Goal: Task Accomplishment & Management: Complete application form

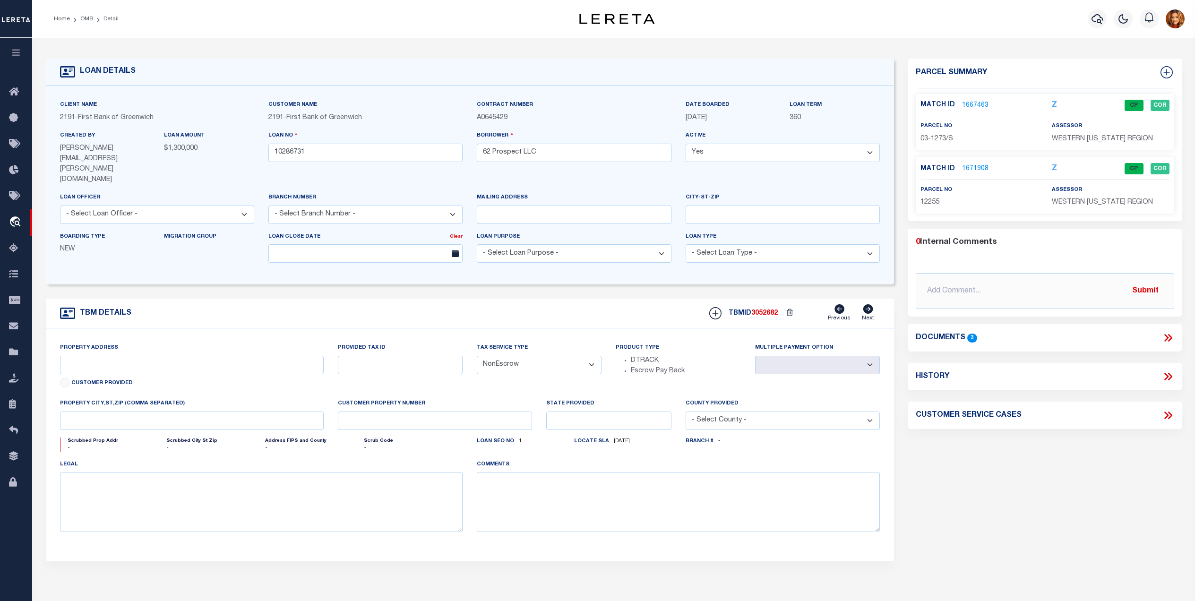
select select "200"
select select "NonEscrow"
drag, startPoint x: 0, startPoint y: 0, endPoint x: 83, endPoint y: 21, distance: 85.8
click at [83, 21] on link "OMS" at bounding box center [86, 19] width 13 height 6
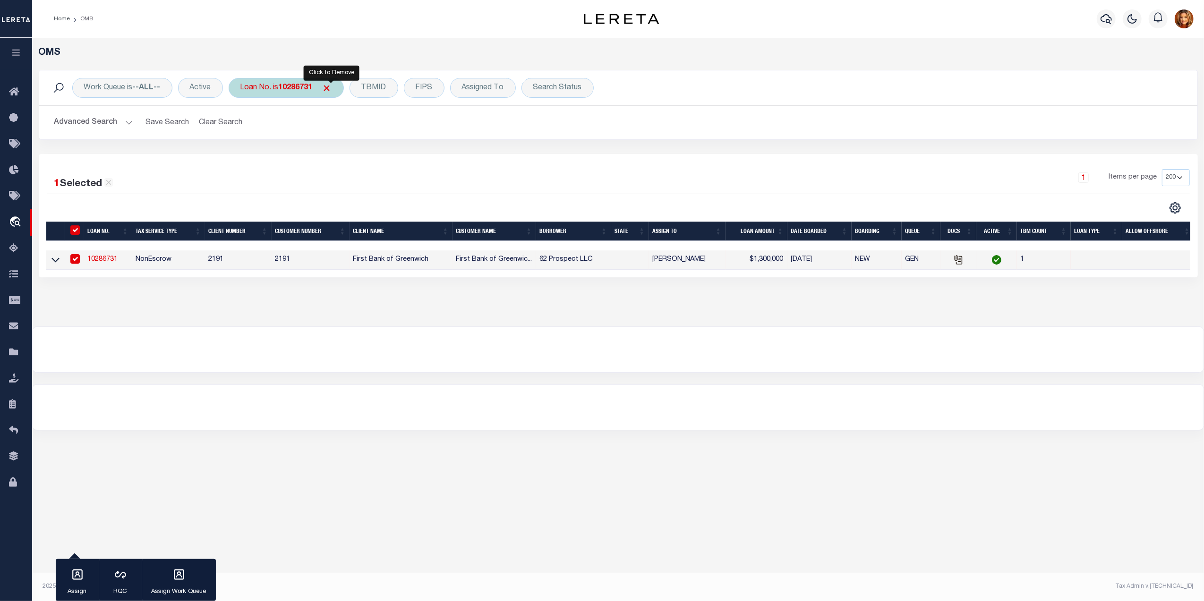
click at [332, 84] on span "Click to Remove" at bounding box center [327, 88] width 10 height 10
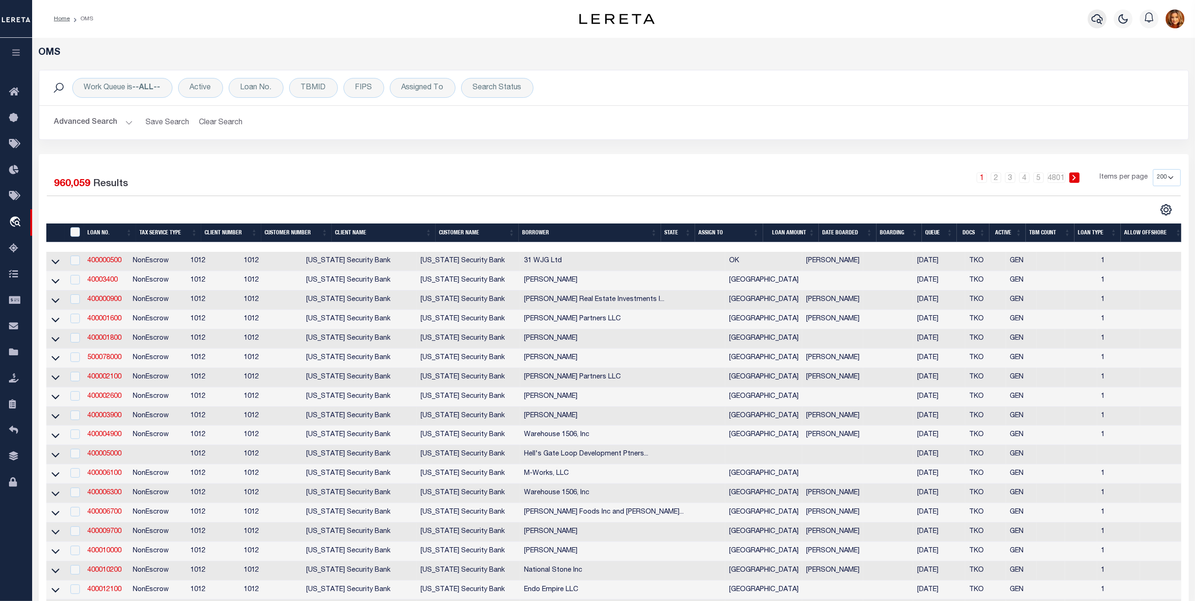
click at [1096, 20] on icon "button" at bounding box center [1096, 18] width 11 height 11
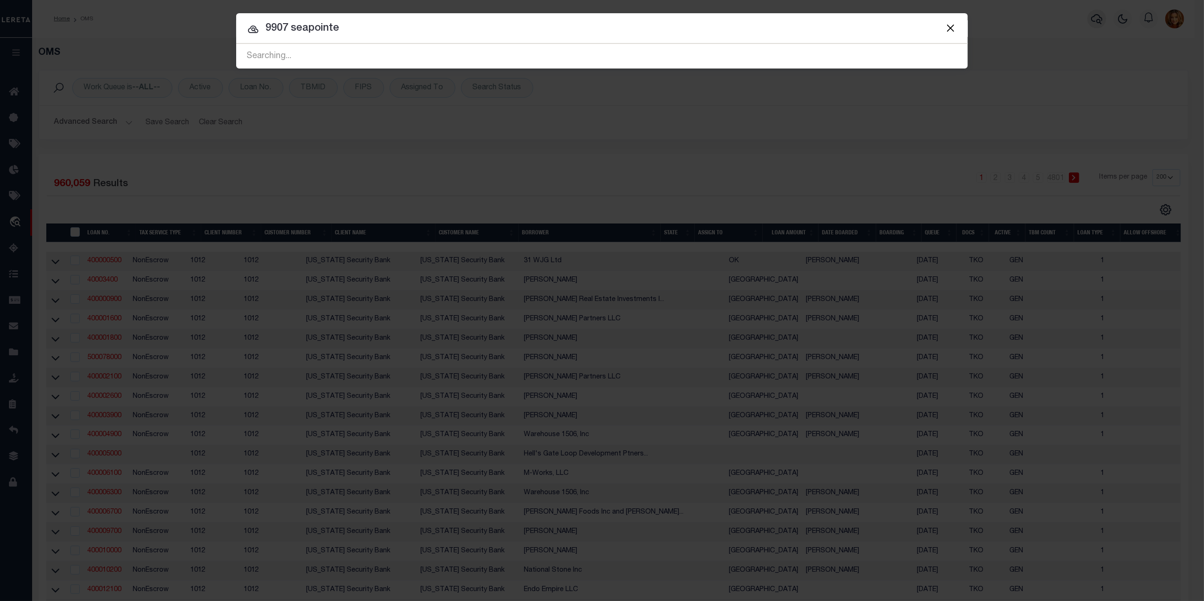
type input "9907 seapointe"
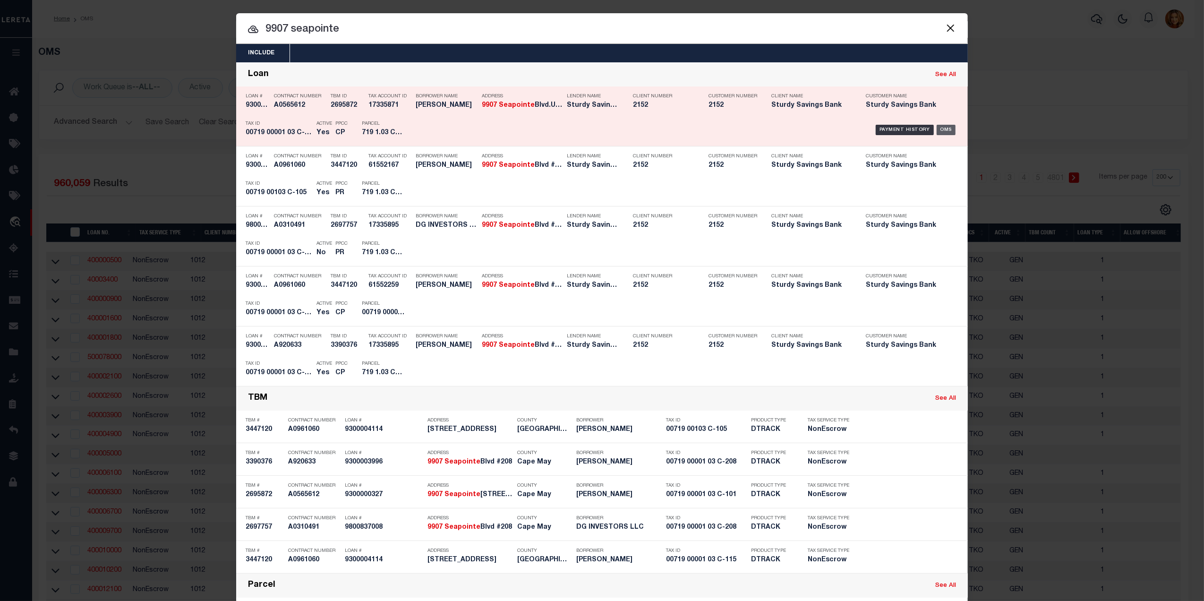
click at [945, 129] on div "OMS" at bounding box center [946, 130] width 19 height 10
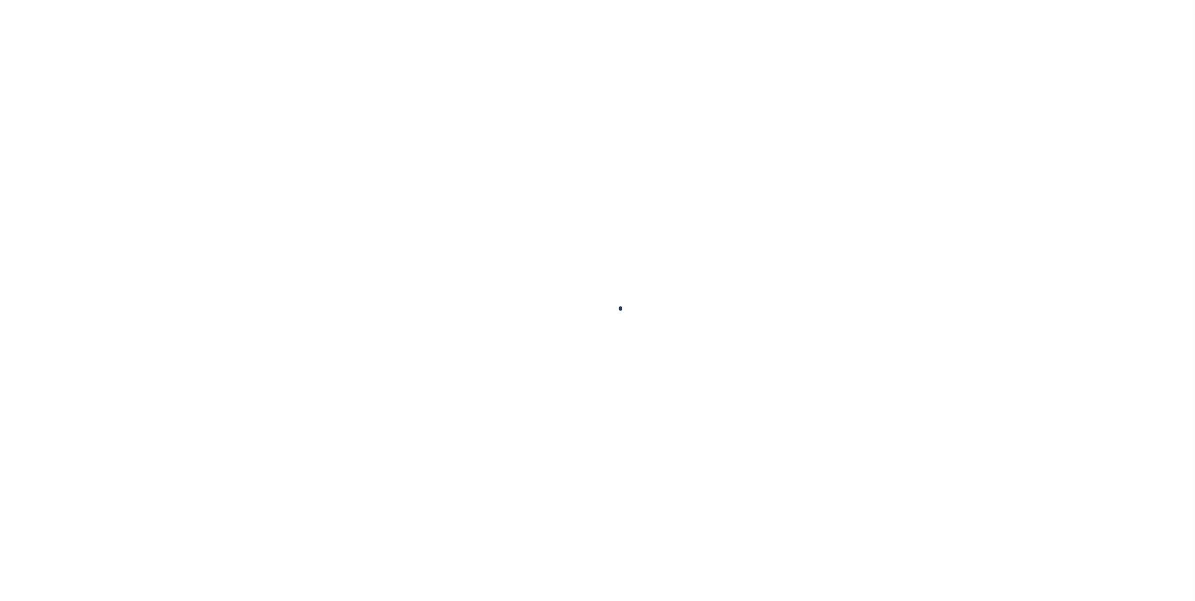
type input "9300000327"
type input "[PERSON_NAME]"
select select
select select "NonEscrow"
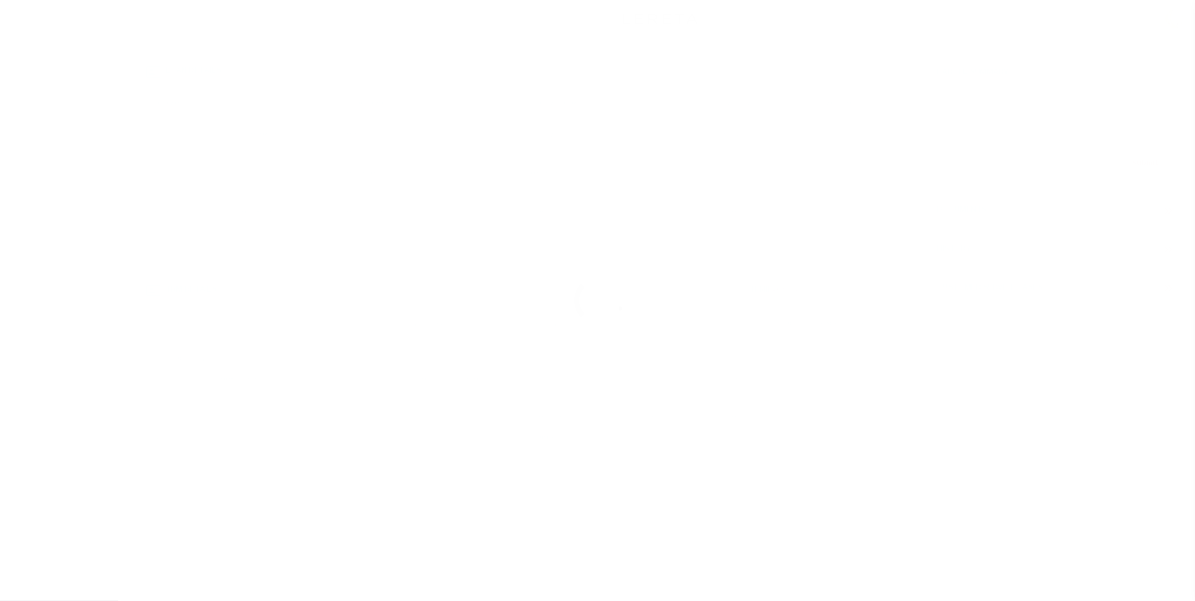
select select "3333"
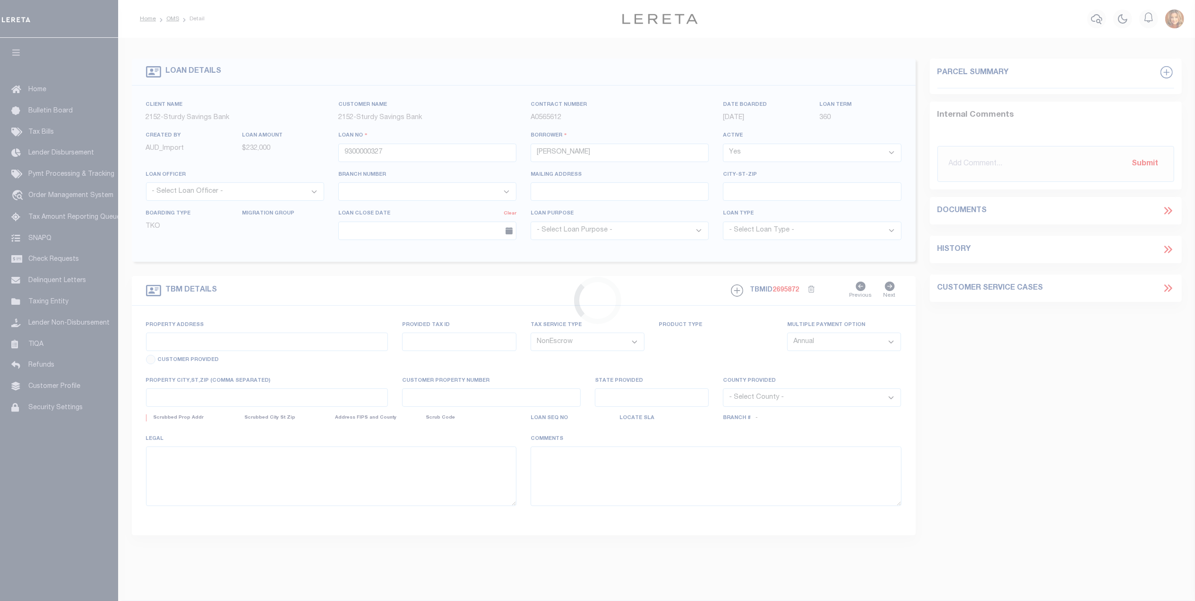
type input "9907 Seapointe Blvd.Unit 101"
select select
type input "Wildwood Crest NJ 08260"
type input "NJ"
select select
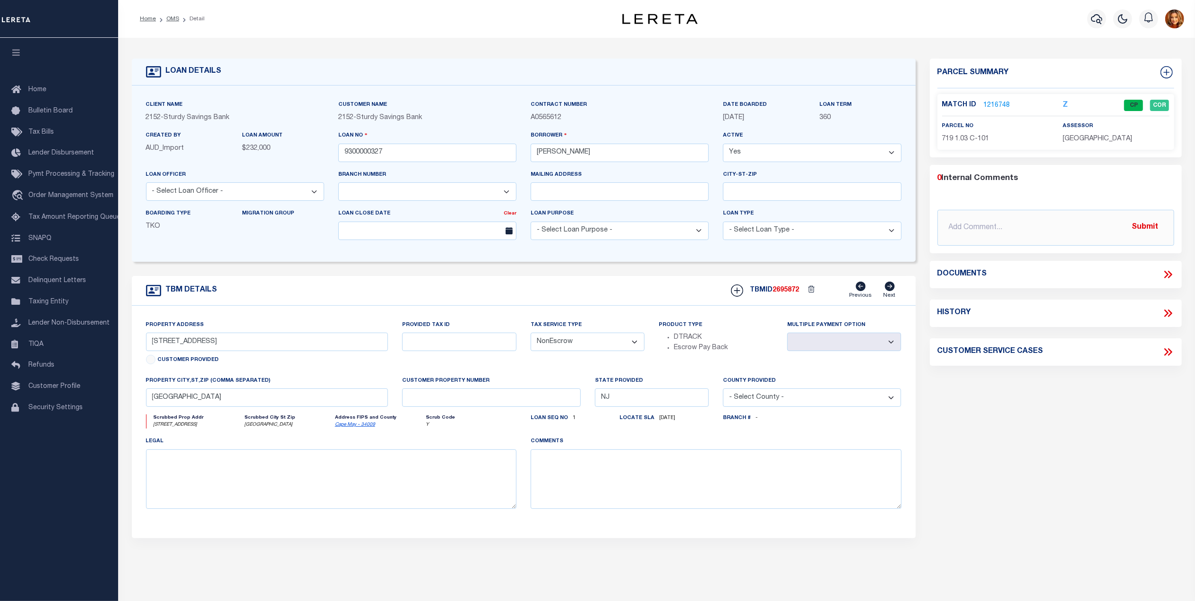
click at [991, 102] on link "1216748" at bounding box center [997, 106] width 26 height 10
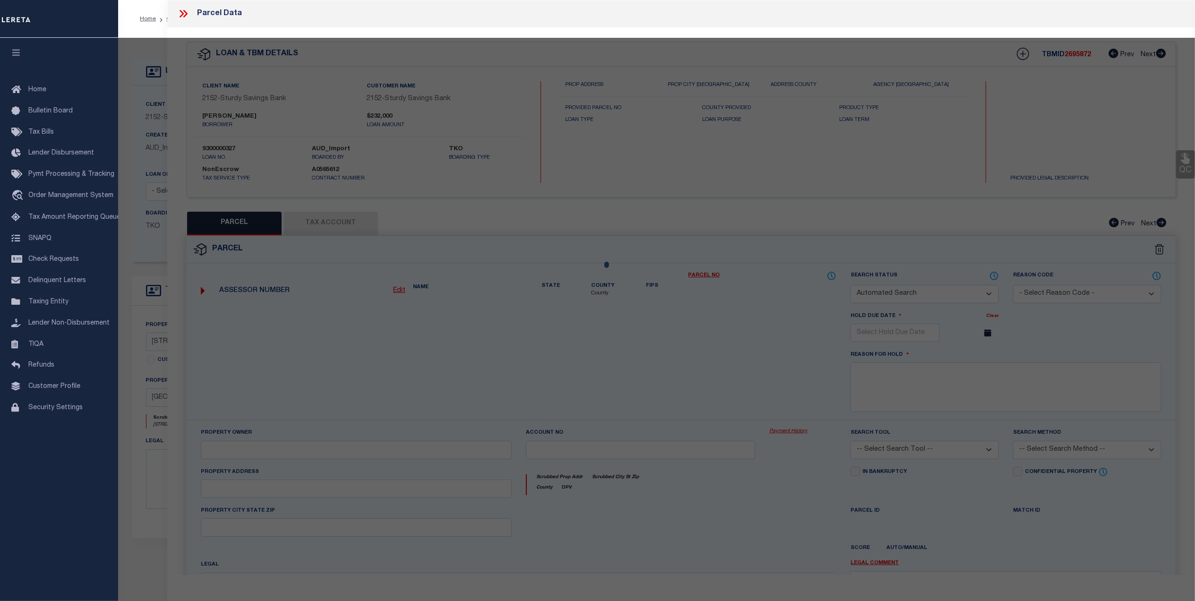
checkbox input "false"
select select "CP"
type input "CUCCINELLO,MARK & FRANCESCA"
select select
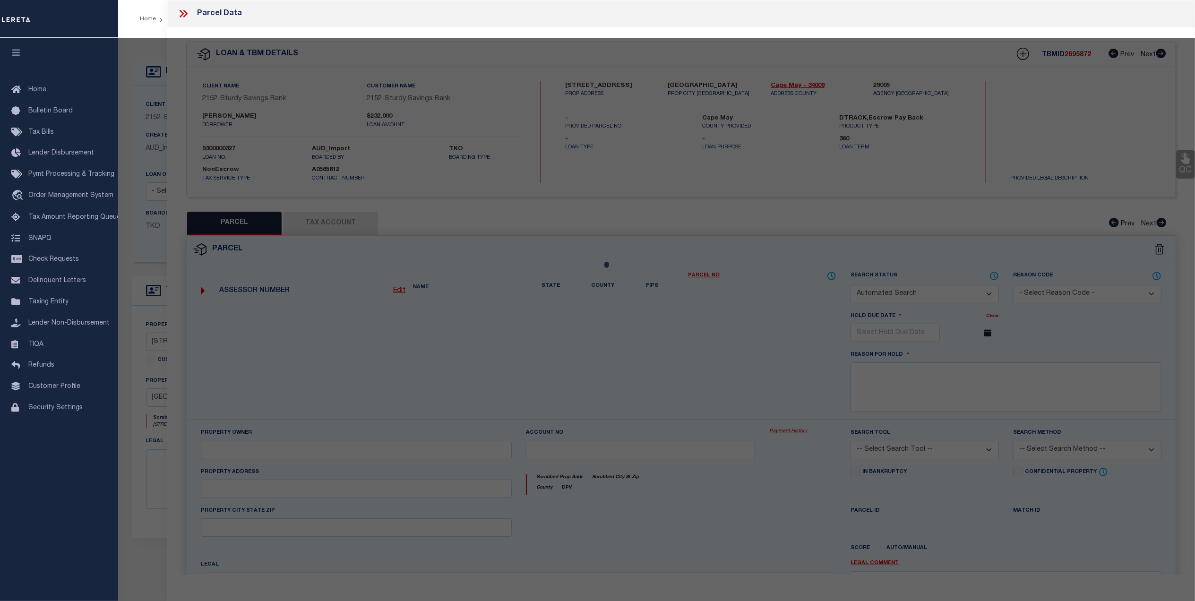
type input "9907 SEAPOINTE BLVD"
checkbox input "false"
type input "NJ"
type textarea "SEAPOINTE VILLAGE V 1001SF AC: 0.023"
type textarea "TaxID Special Project"
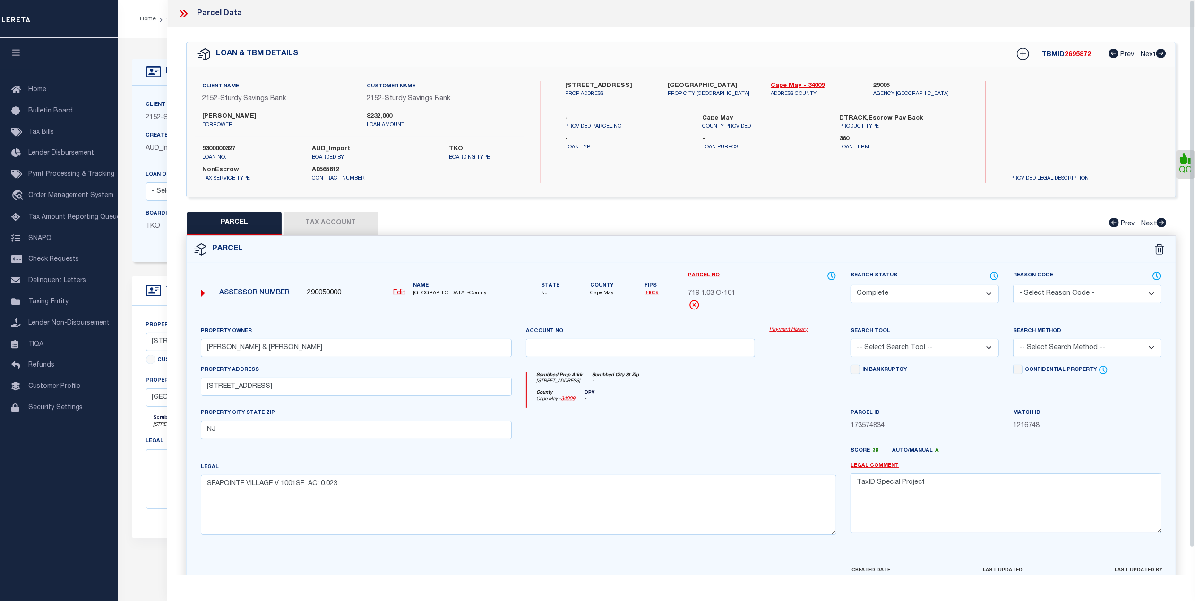
click at [320, 222] on button "Tax Account" at bounding box center [330, 224] width 94 height 24
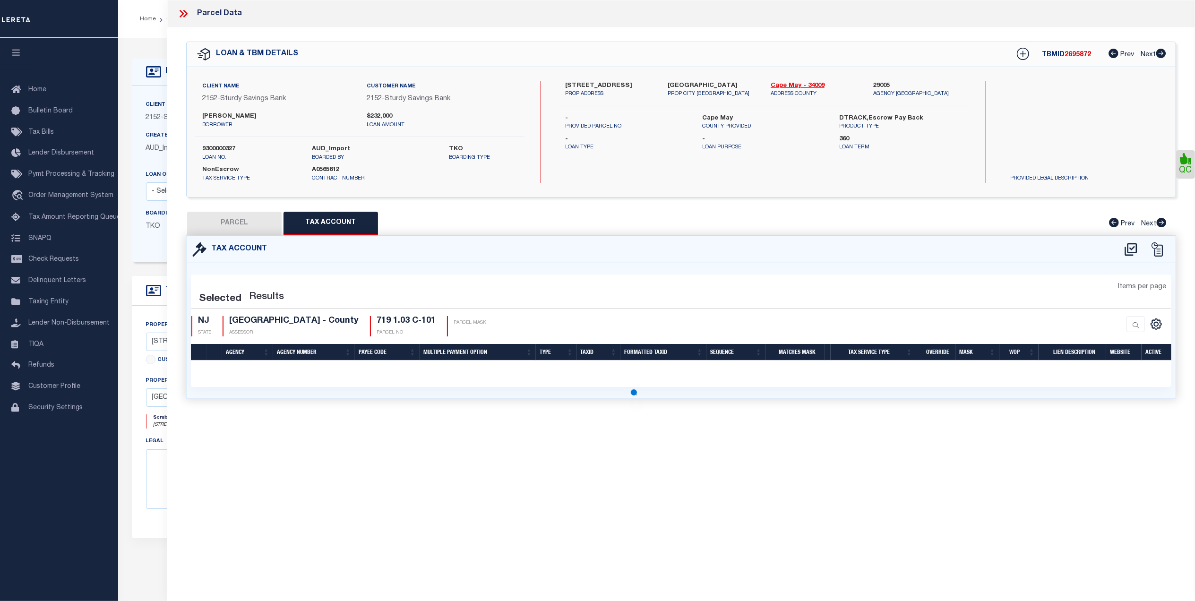
select select "100"
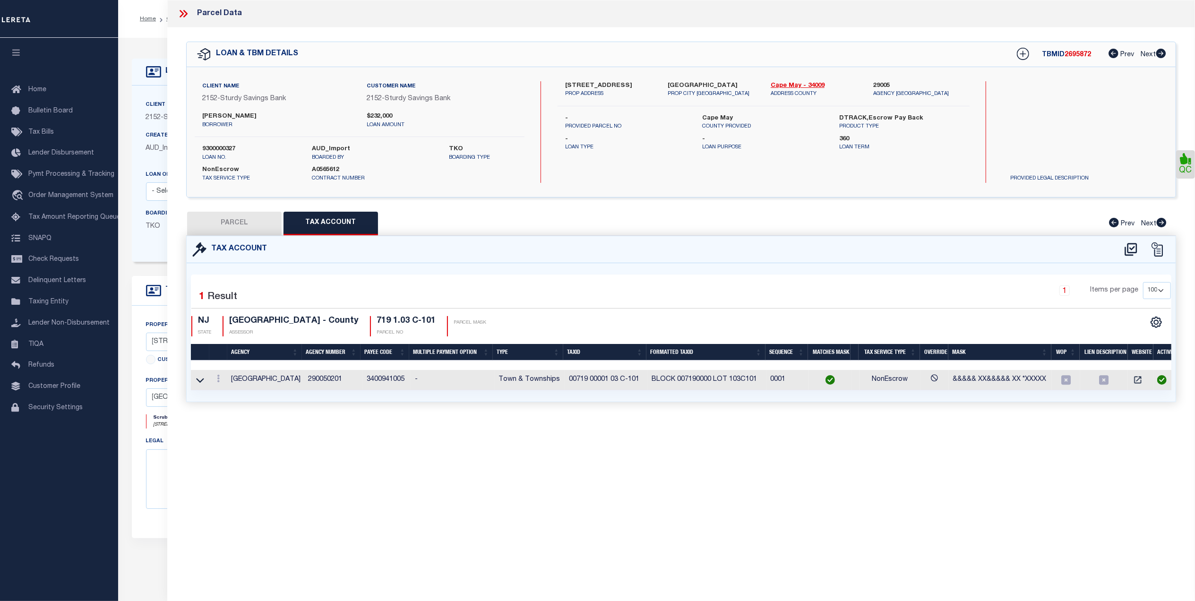
click at [242, 224] on button "PARCEL" at bounding box center [234, 224] width 94 height 24
select select "AS"
checkbox input "false"
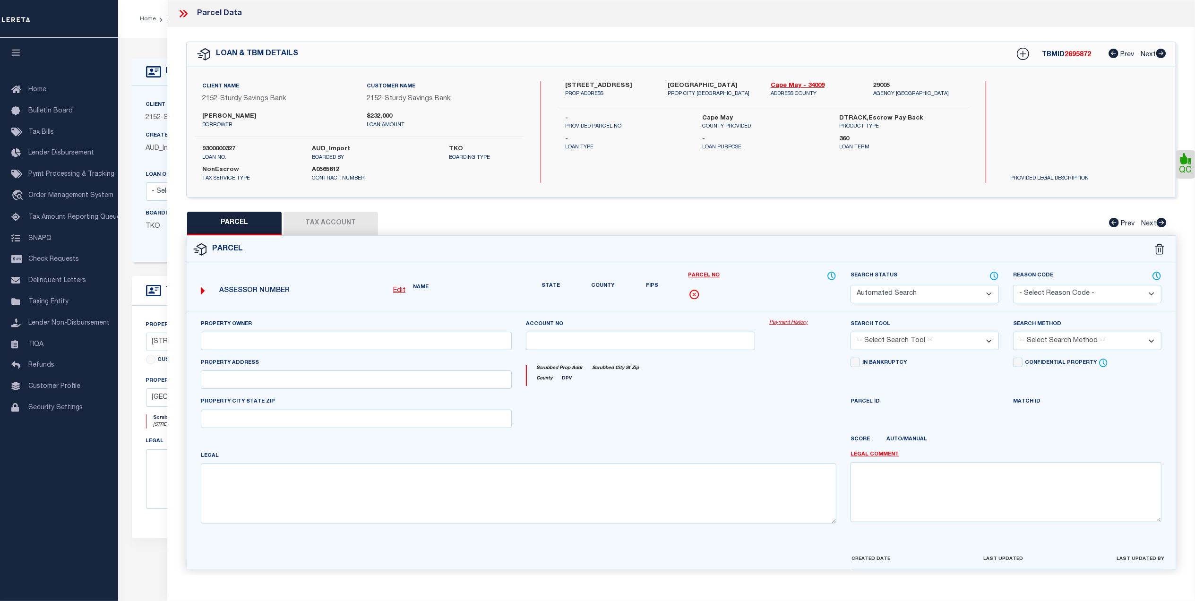
select select "CP"
type input "CUCCINELLO,MARK & FRANCESCA"
select select
type input "9907 SEAPOINTE BLVD"
checkbox input "false"
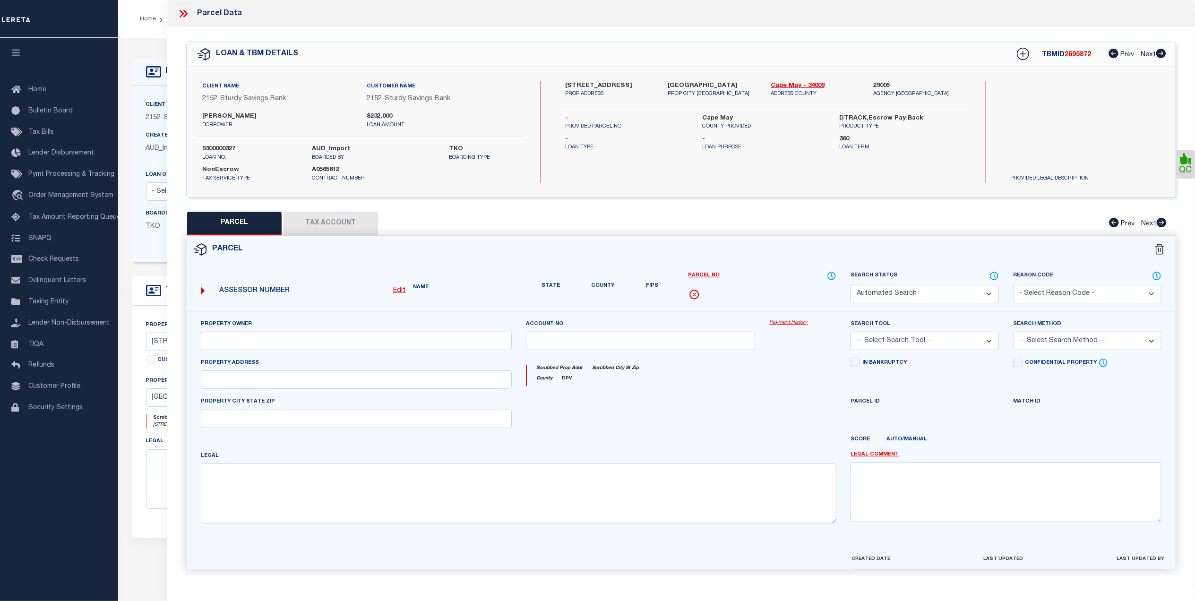
type input "NJ"
type textarea "SEAPOINTE VILLAGE V 1001SF AC: 0.023"
type textarea "TaxID Special Project"
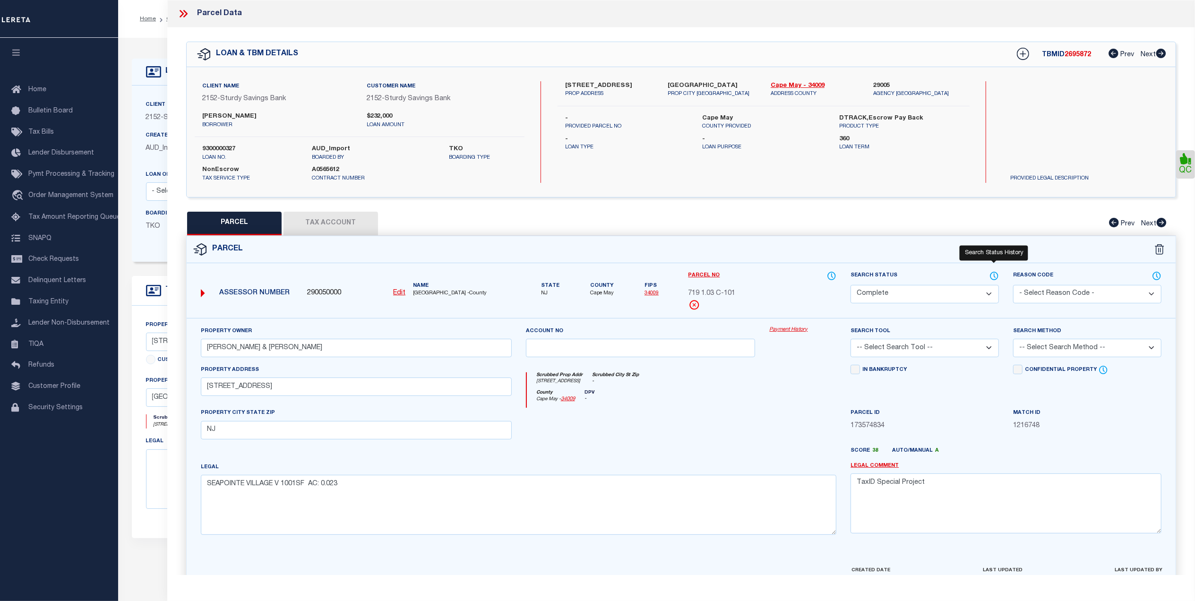
click at [996, 275] on icon at bounding box center [993, 276] width 9 height 10
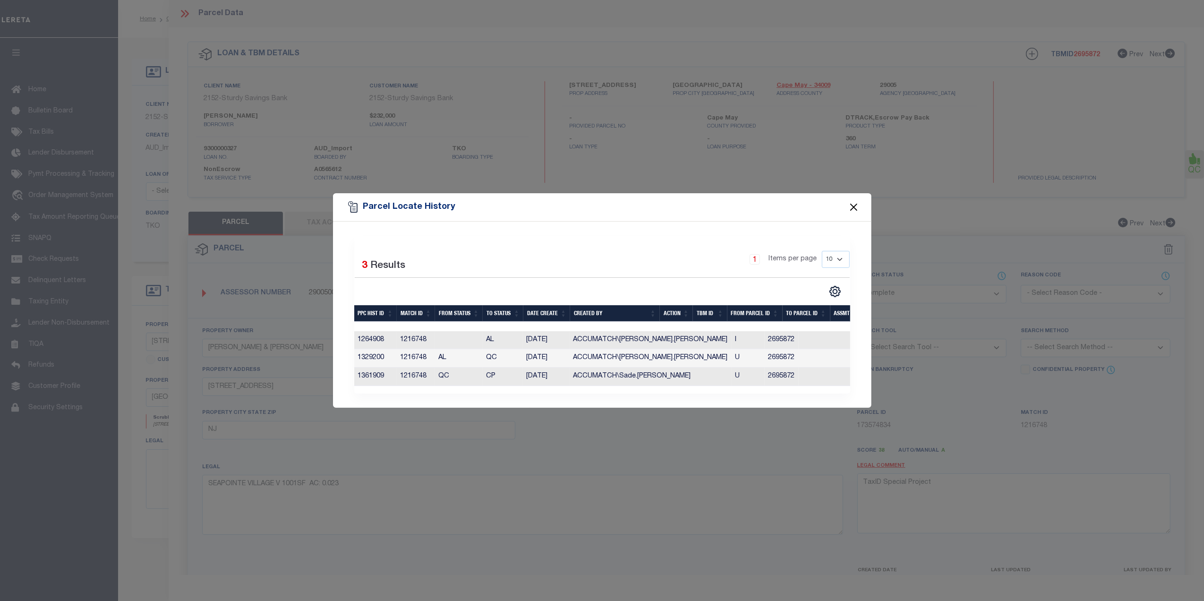
click at [853, 203] on button "Close" at bounding box center [854, 207] width 12 height 12
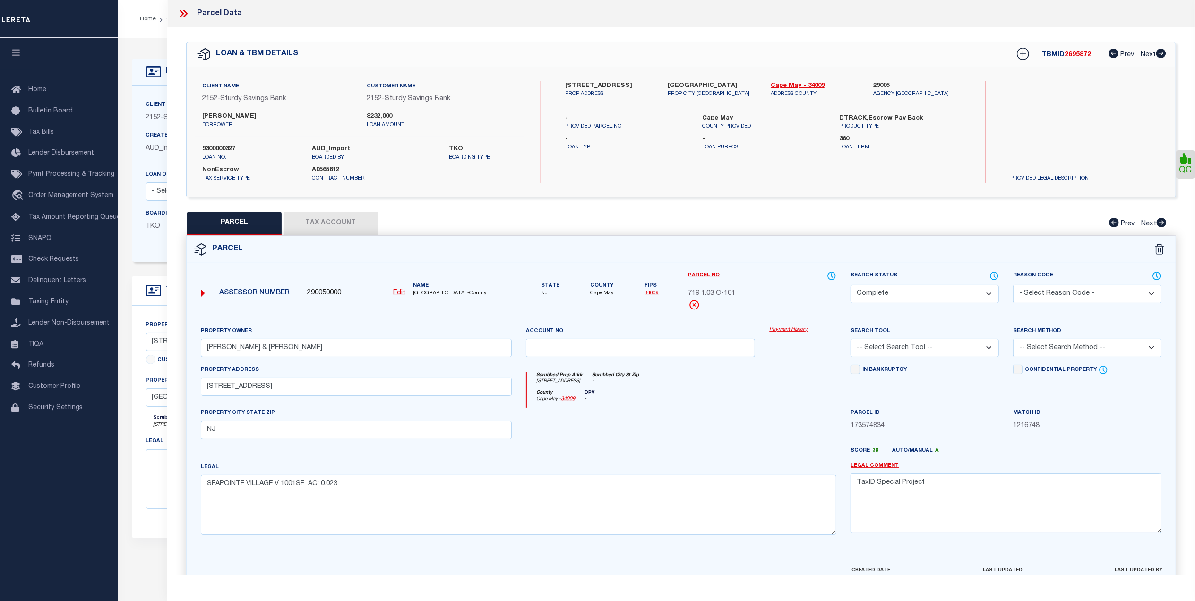
click at [329, 218] on button "Tax Account" at bounding box center [330, 224] width 94 height 24
select select "100"
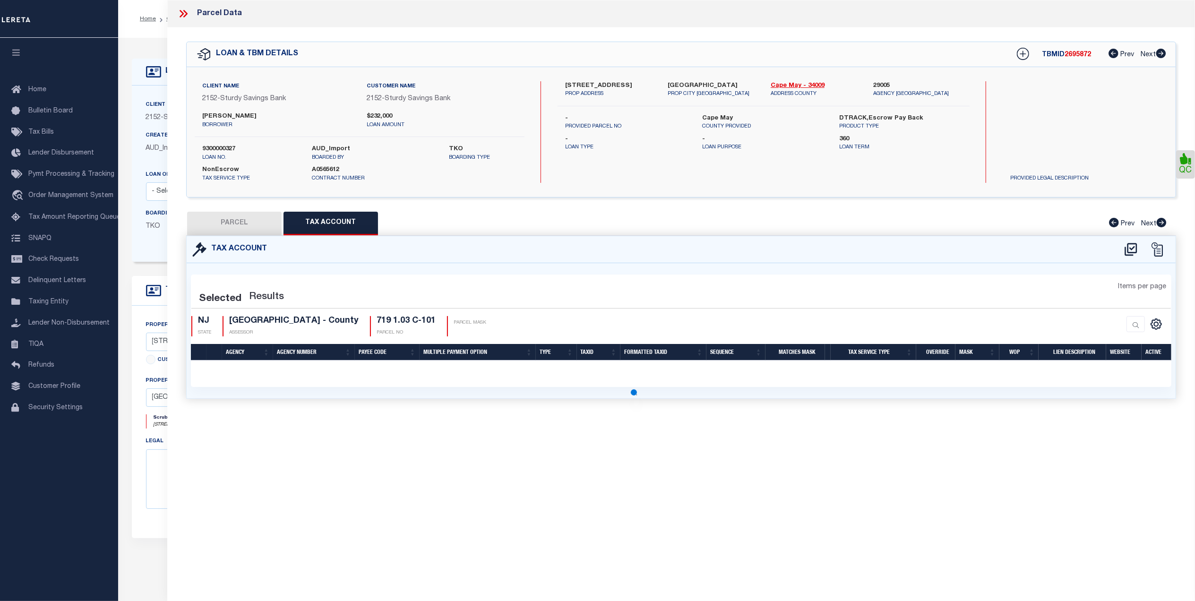
select select "100"
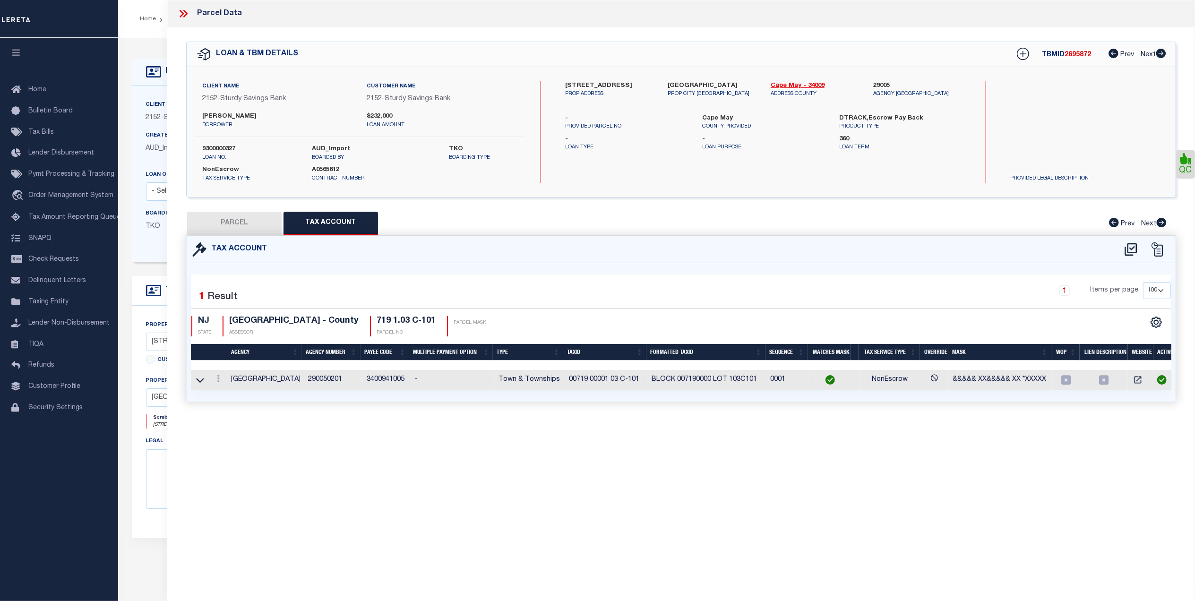
click at [229, 221] on button "PARCEL" at bounding box center [234, 224] width 94 height 24
select select "AS"
checkbox input "false"
select select "CP"
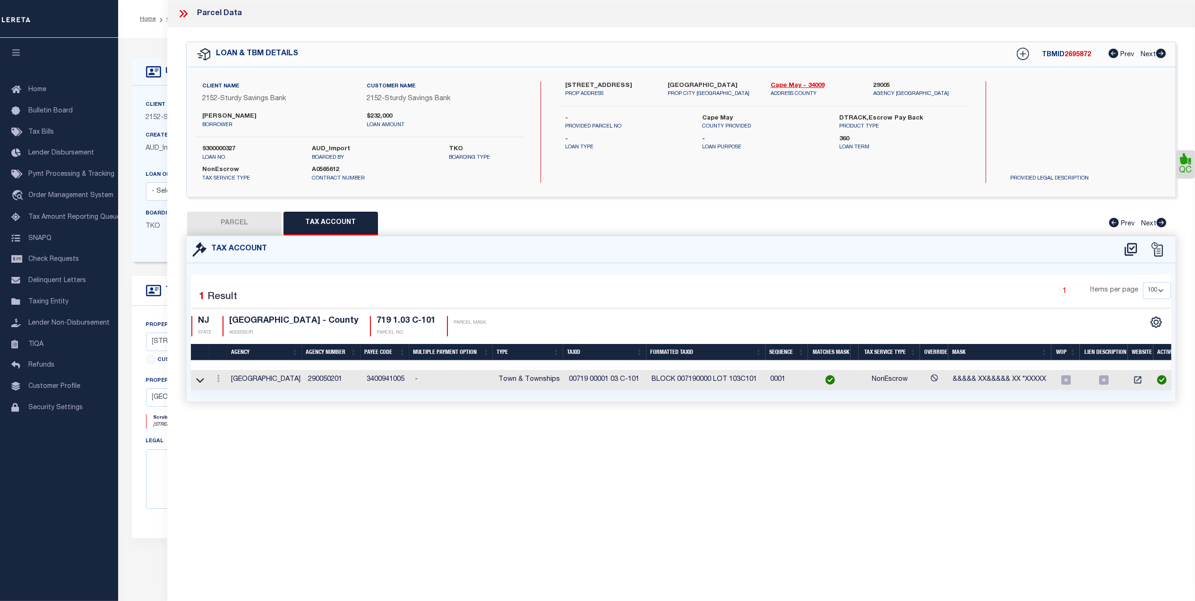
type input "CUCCINELLO,MARK & FRANCESCA"
select select
type input "9907 SEAPOINTE BLVD"
checkbox input "false"
type input "NJ"
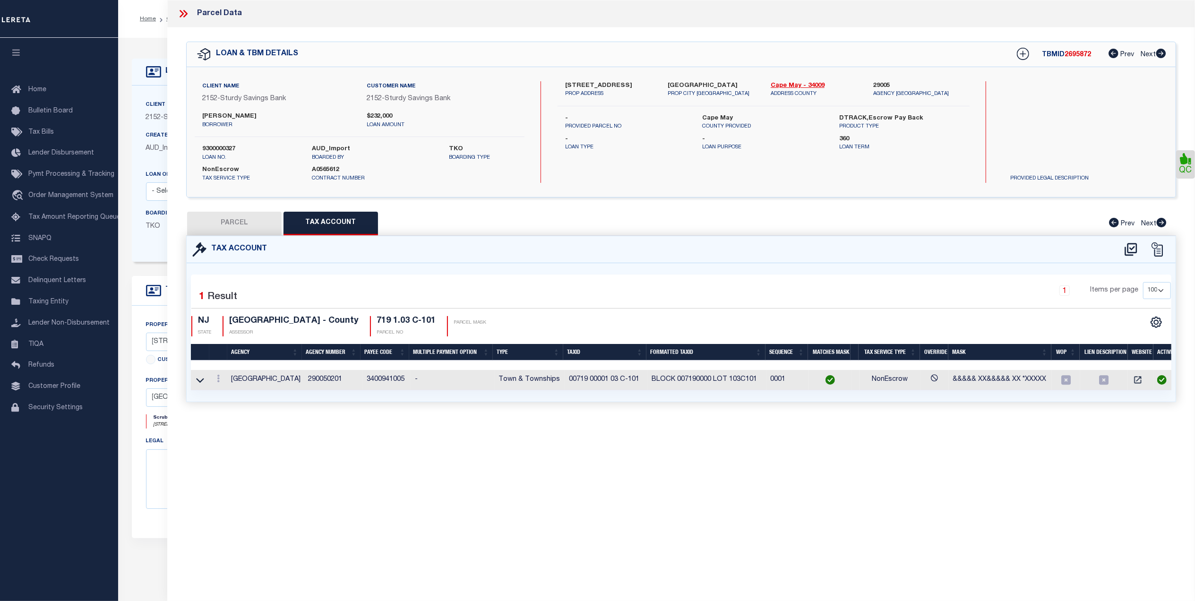
type textarea "SEAPOINTE VILLAGE V 1001SF AC: 0.023"
type textarea "TaxID Special Project"
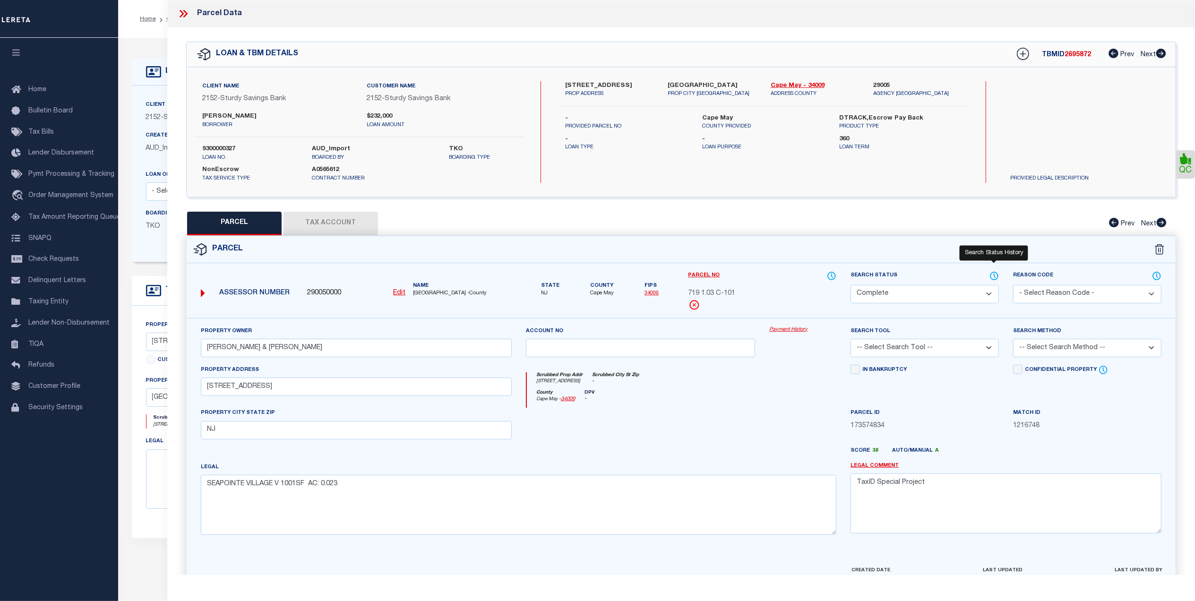
click at [996, 278] on icon at bounding box center [993, 276] width 9 height 10
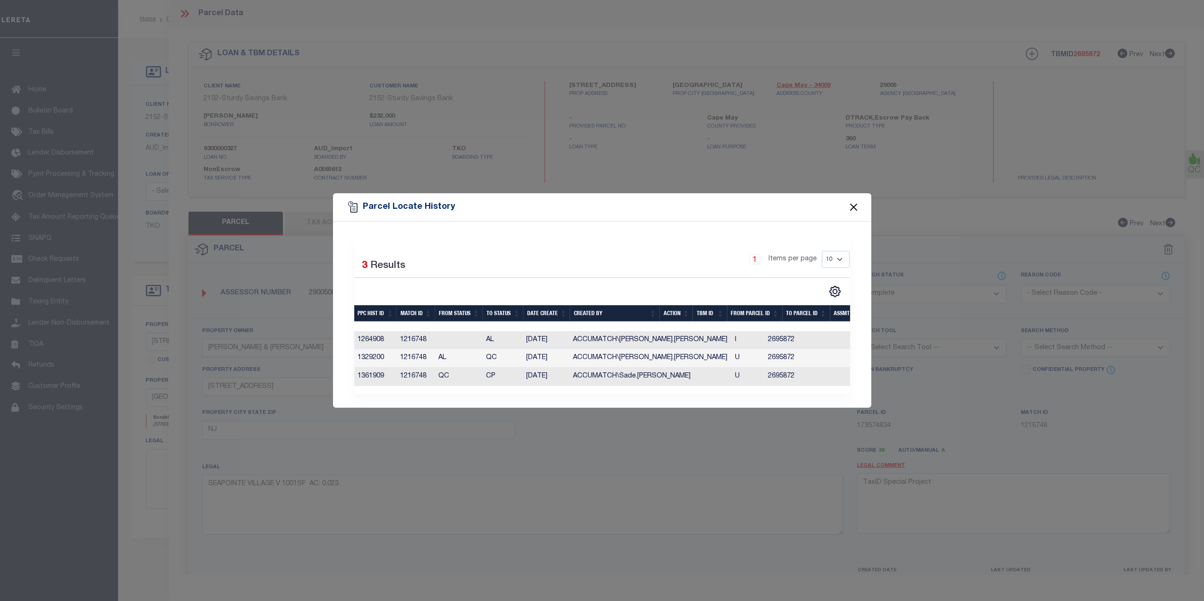
click at [855, 206] on button "Close" at bounding box center [854, 207] width 12 height 12
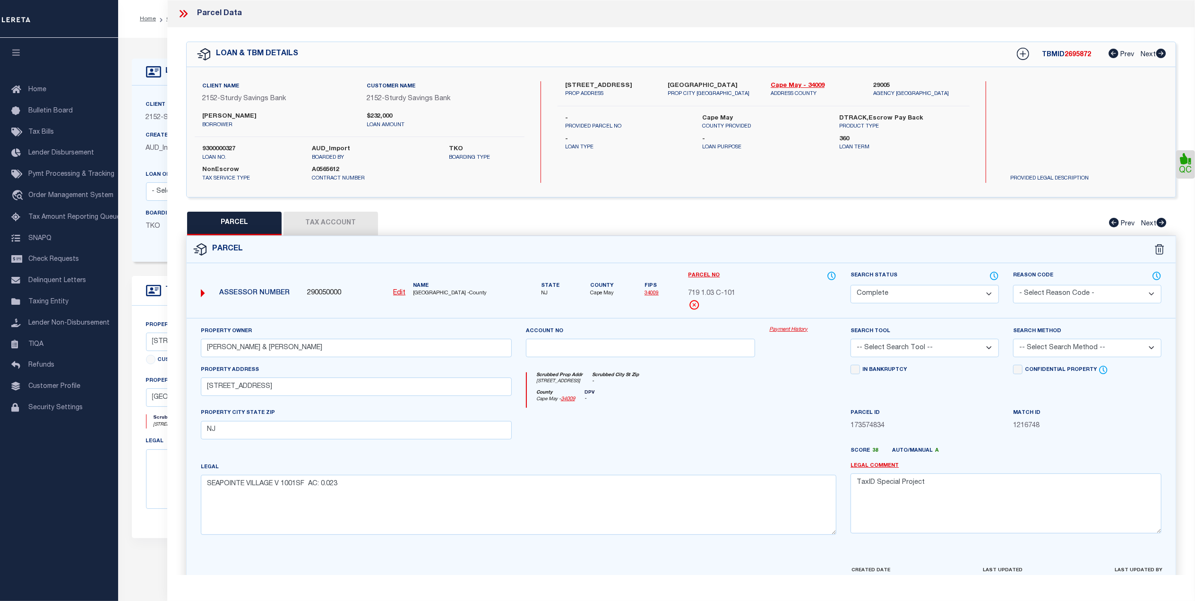
click at [330, 224] on button "Tax Account" at bounding box center [330, 224] width 94 height 24
select select "100"
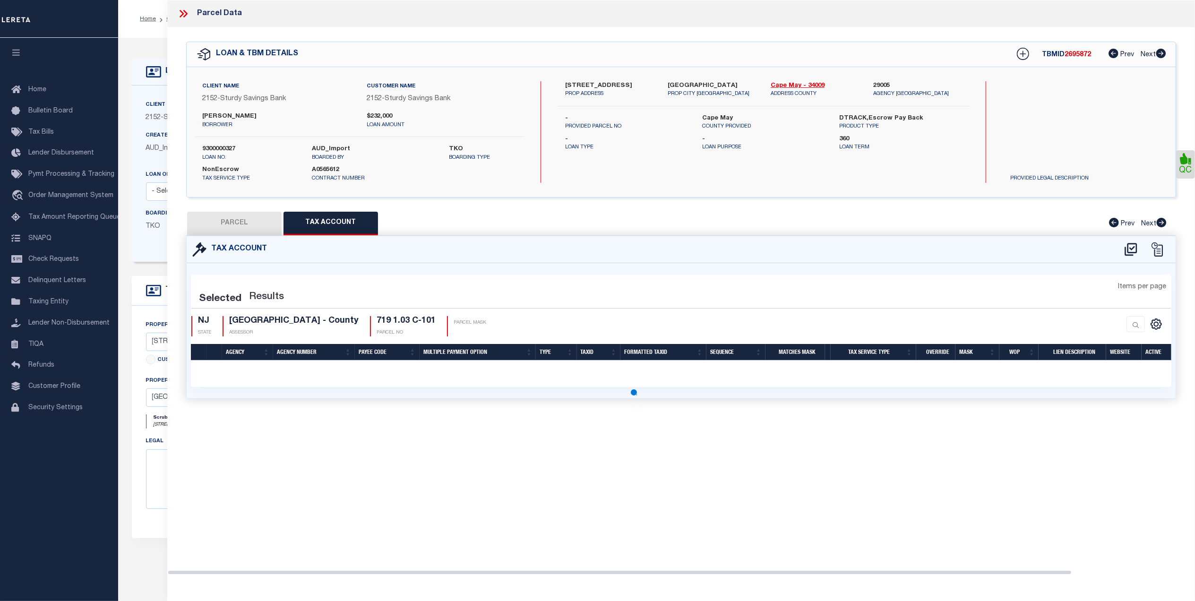
select select "100"
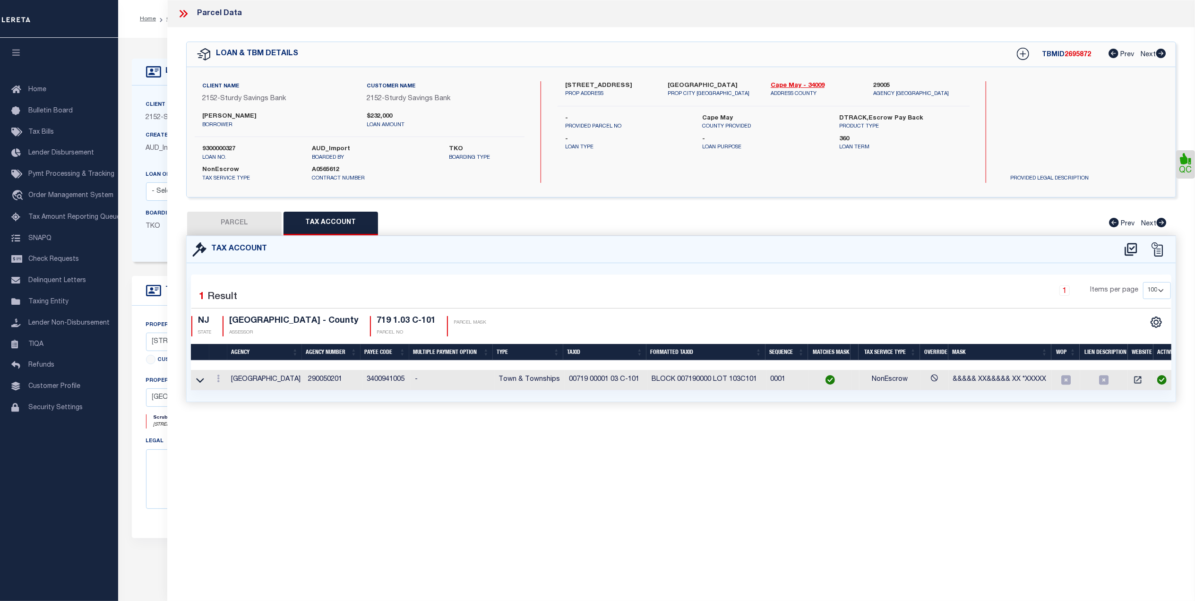
click at [184, 12] on icon at bounding box center [183, 14] width 12 height 12
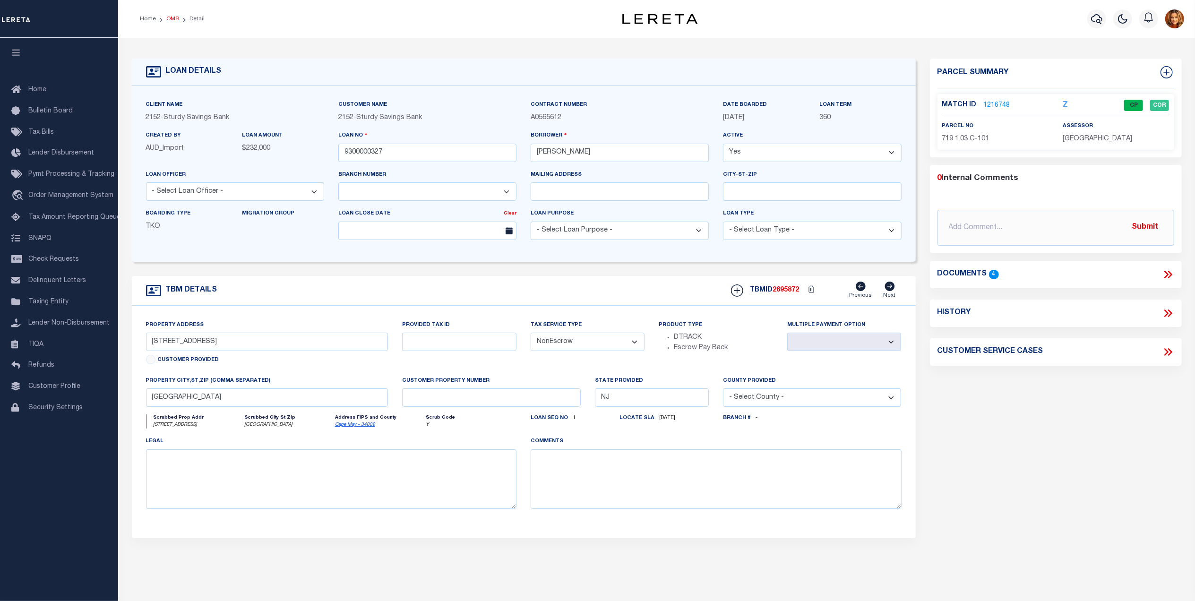
click at [169, 17] on link "OMS" at bounding box center [172, 19] width 13 height 6
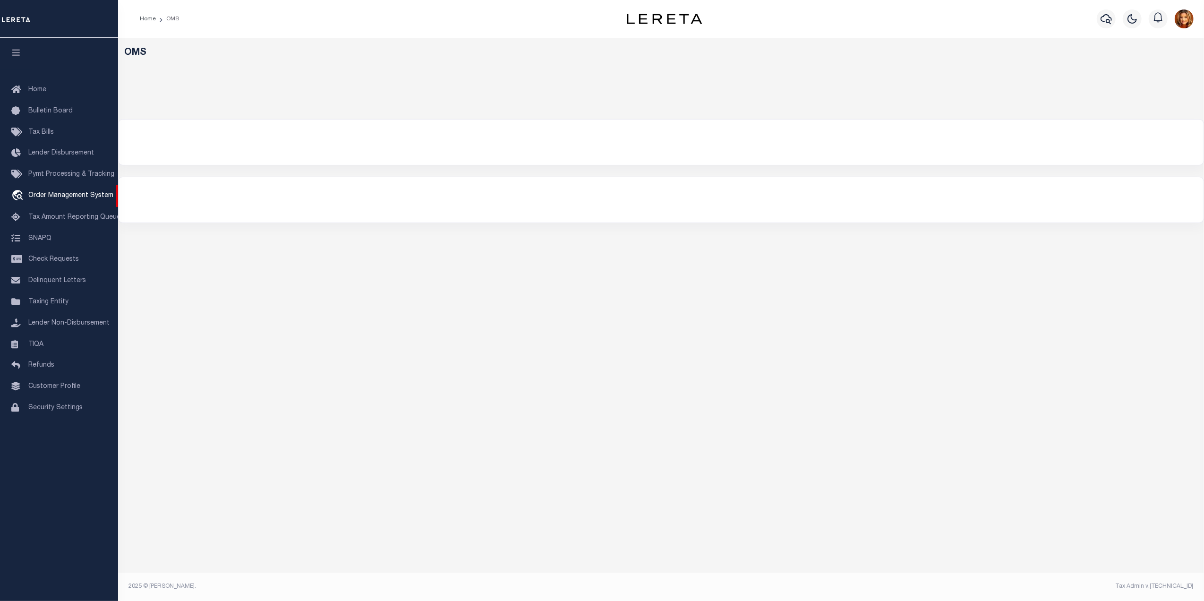
select select "200"
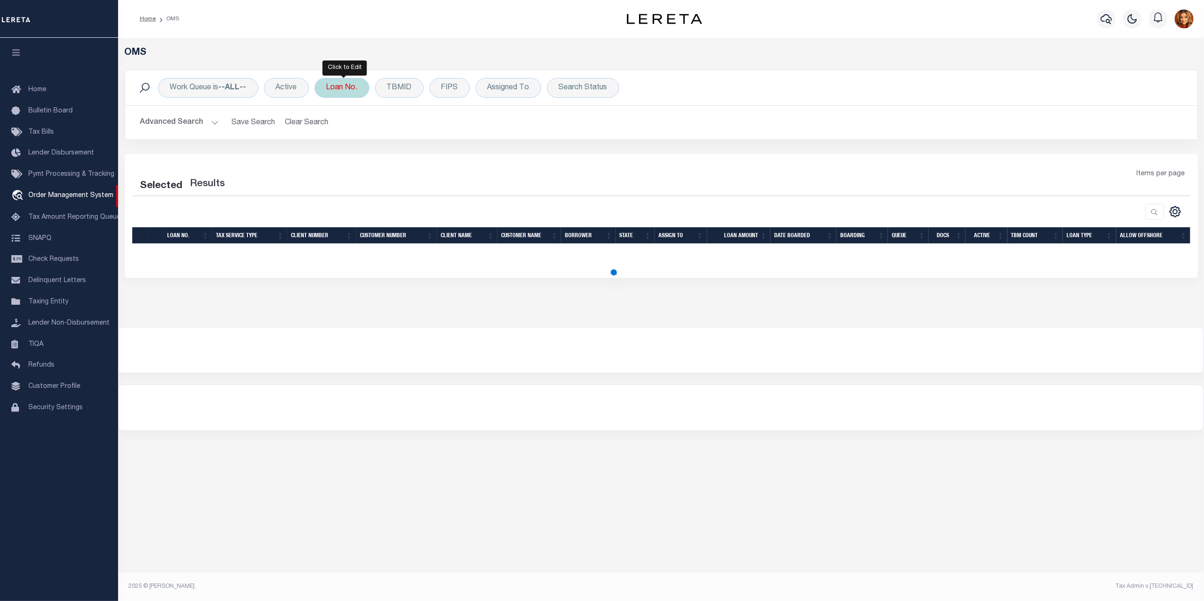
click at [330, 92] on div "Loan No." at bounding box center [342, 88] width 55 height 20
select select "200"
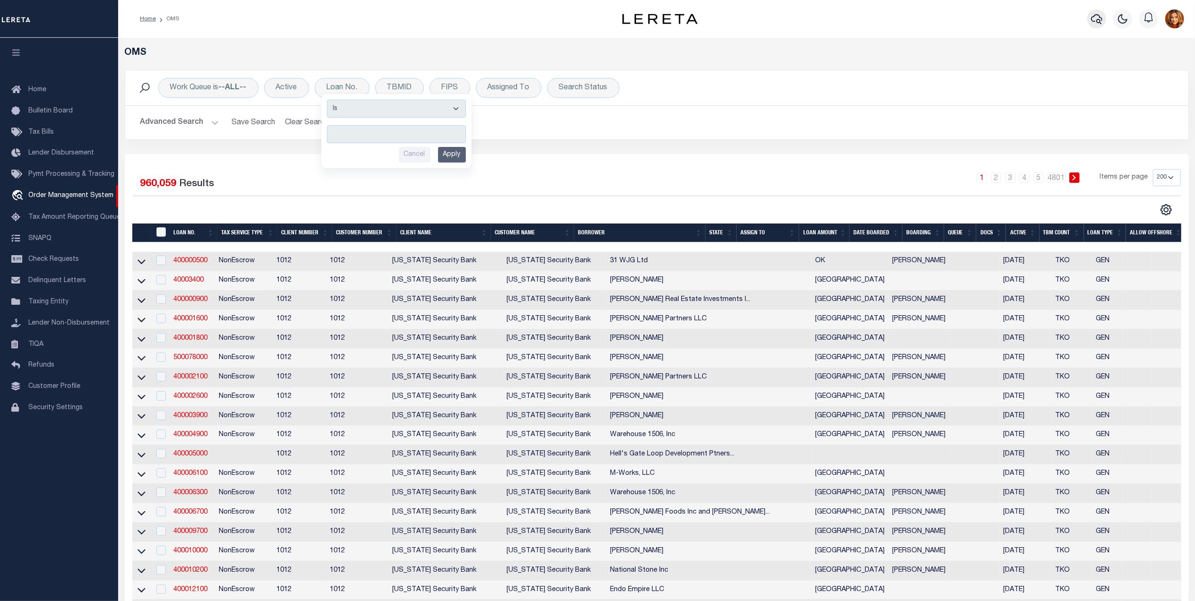
click at [1096, 20] on icon "button" at bounding box center [1096, 18] width 11 height 11
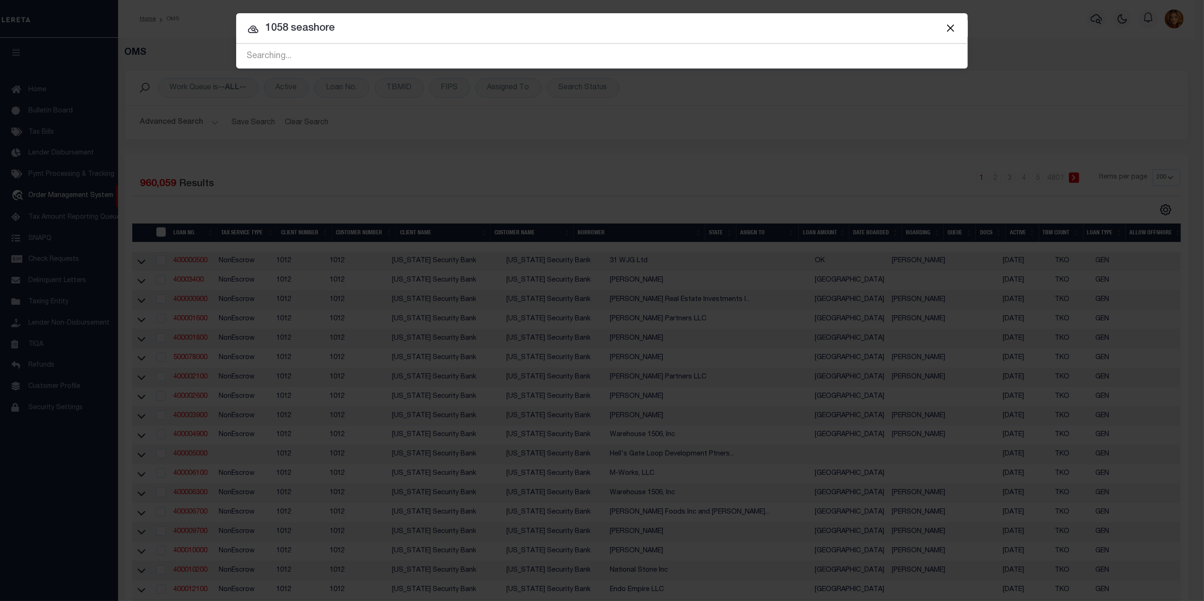
type input "1058 seashore"
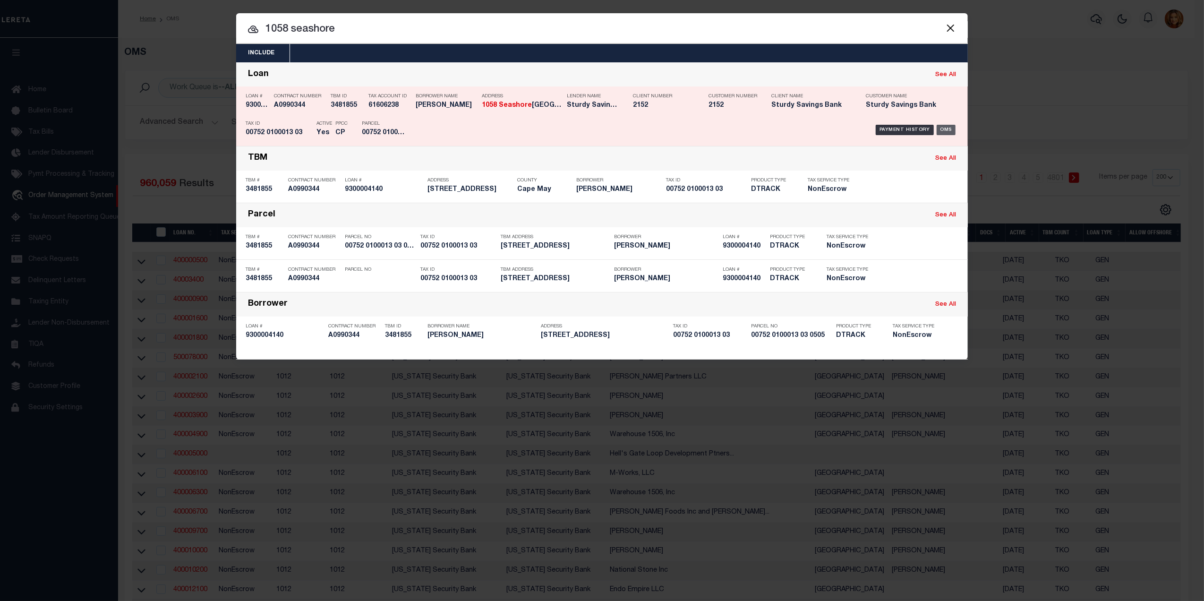
click at [948, 127] on div "OMS" at bounding box center [946, 130] width 19 height 10
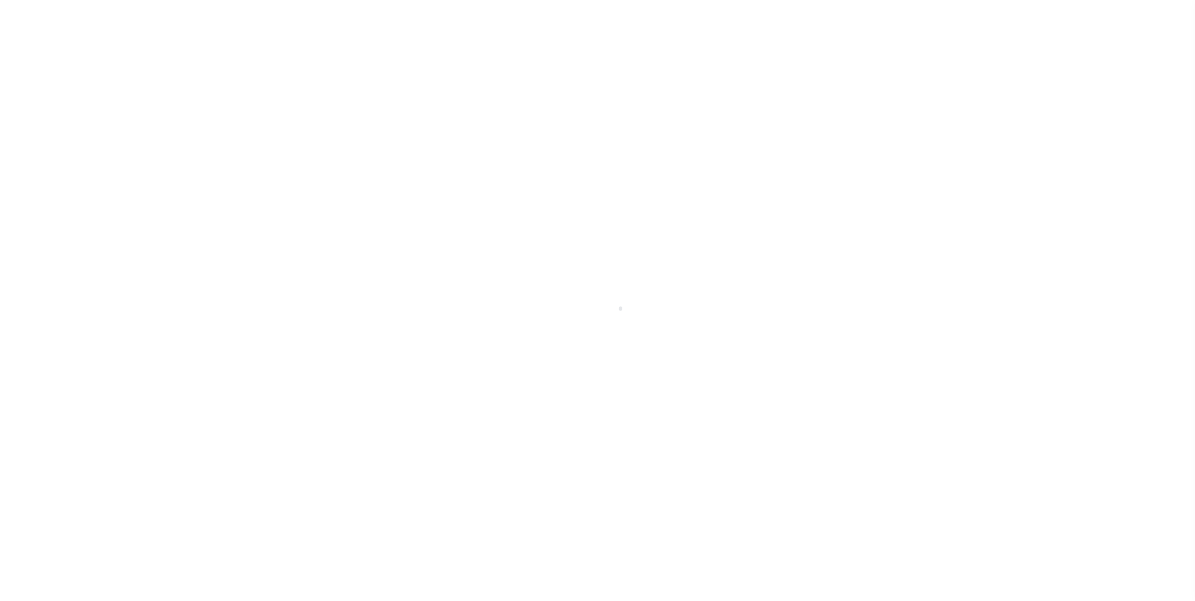
select select "100"
select select "NonEscrow"
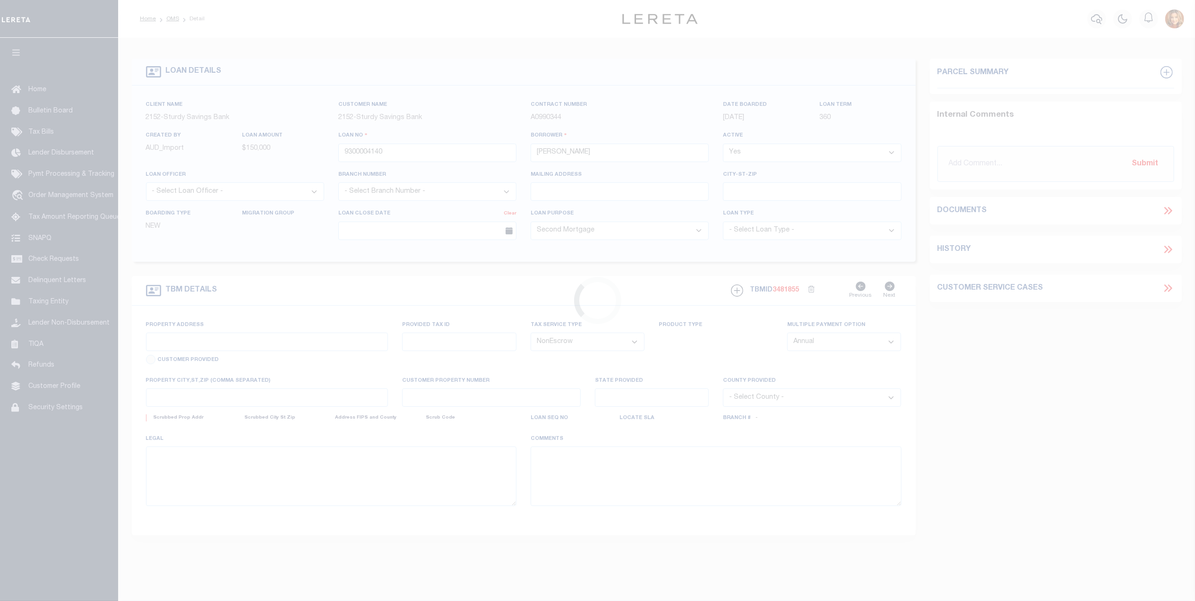
type input "[STREET_ADDRESS]"
select select
type input "[GEOGRAPHIC_DATA] NJ 08204"
type input "NJ"
select select
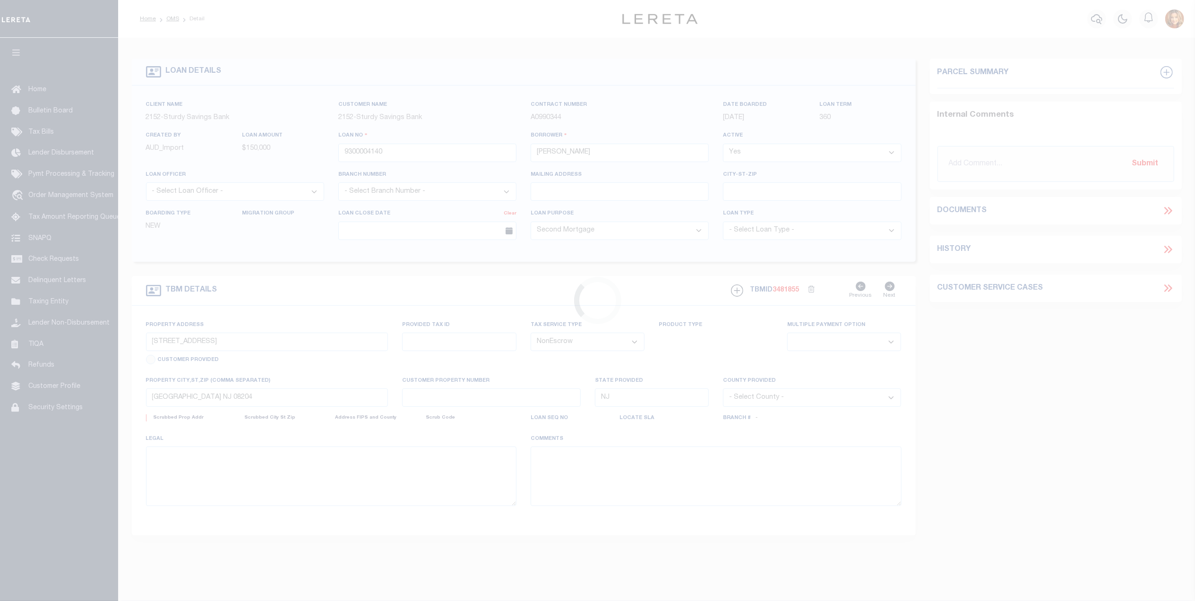
type textarea "Blk 752.01 Lt 13.03"
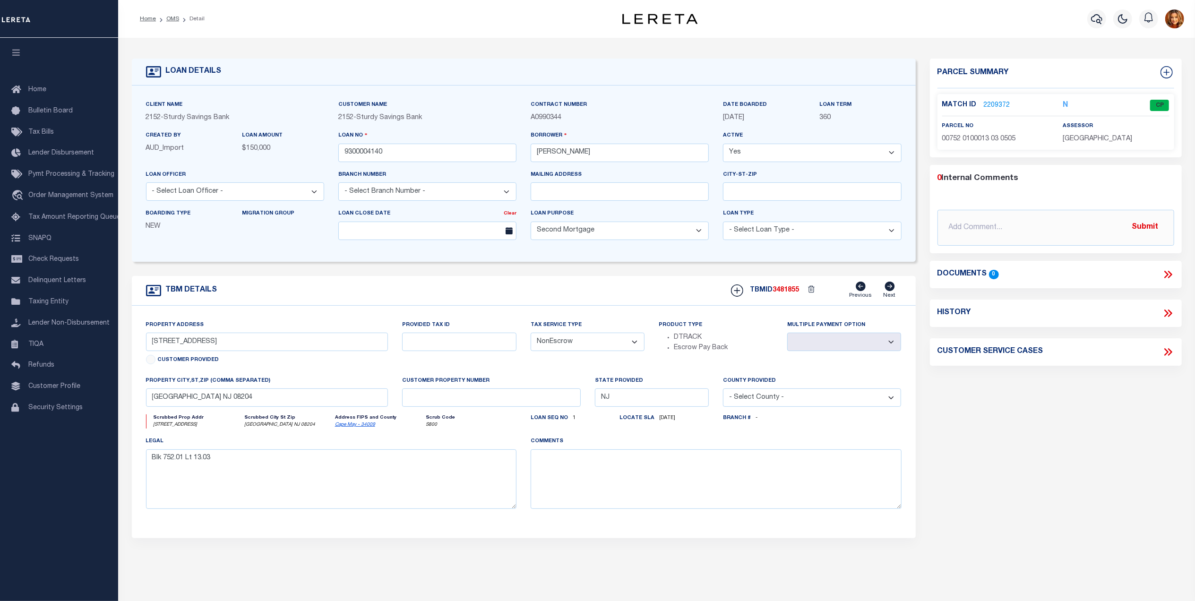
click at [993, 105] on link "2209372" at bounding box center [997, 106] width 26 height 10
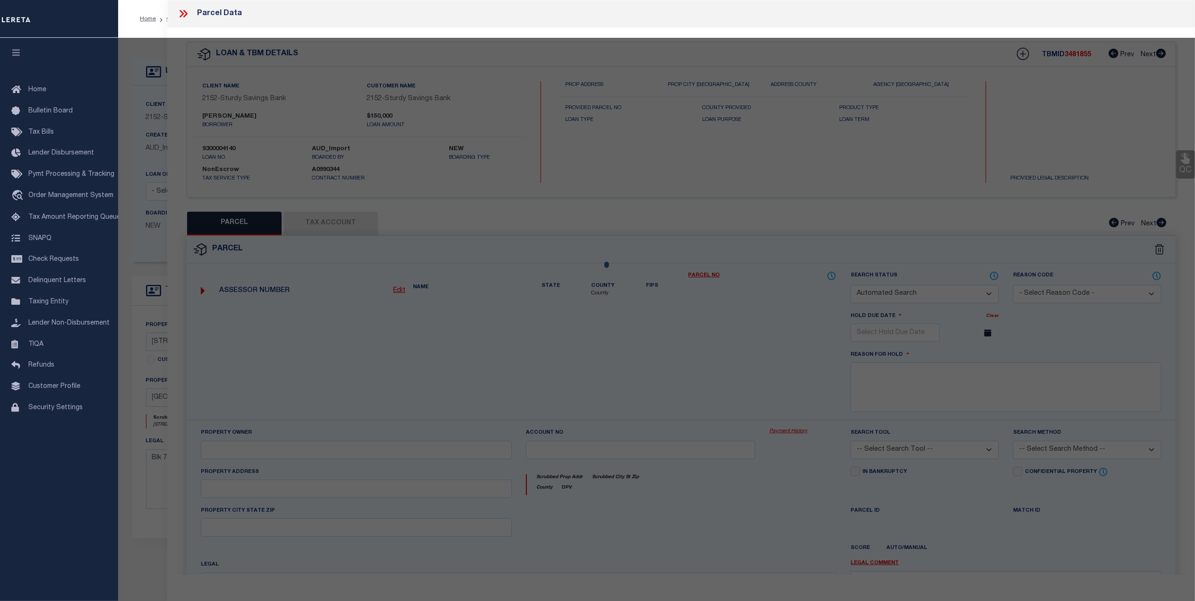
checkbox input "false"
select select "CP"
type input "[PERSON_NAME] & [PERSON_NAME] L"
select select "ATL"
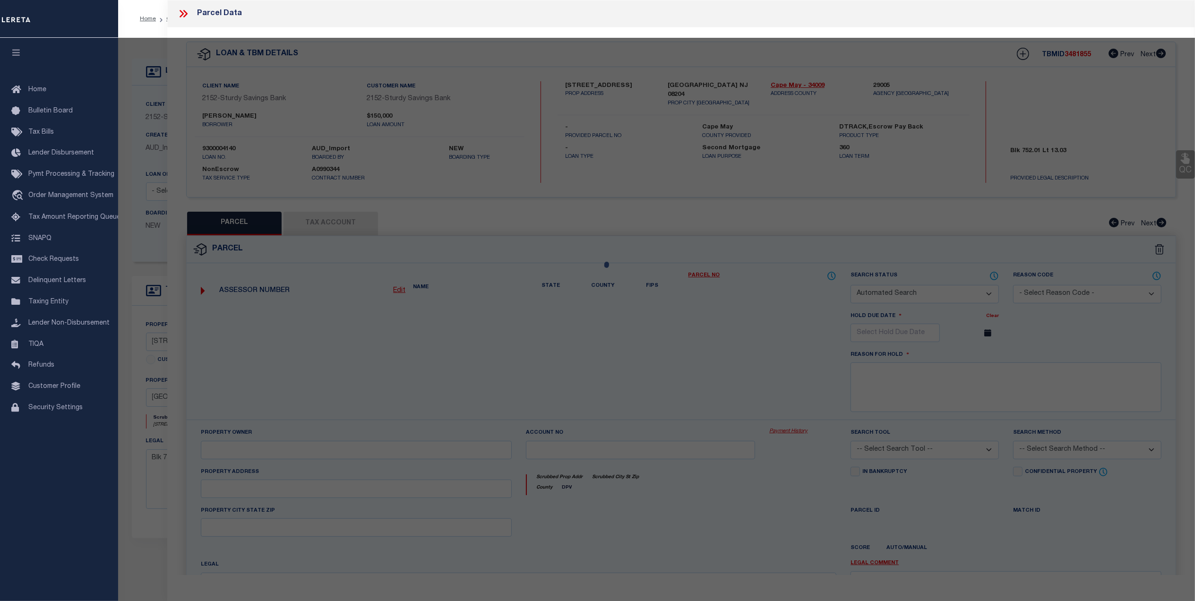
select select "ADD"
type input "[STREET_ADDRESS]"
checkbox input "false"
type input "[GEOGRAPHIC_DATA]"
type textarea "LOT:13.03 BLK:752.01 DIST:05 CITY/[GEOGRAPHIC_DATA]/TWP:LOWER TWP MAP REF:TAX M…"
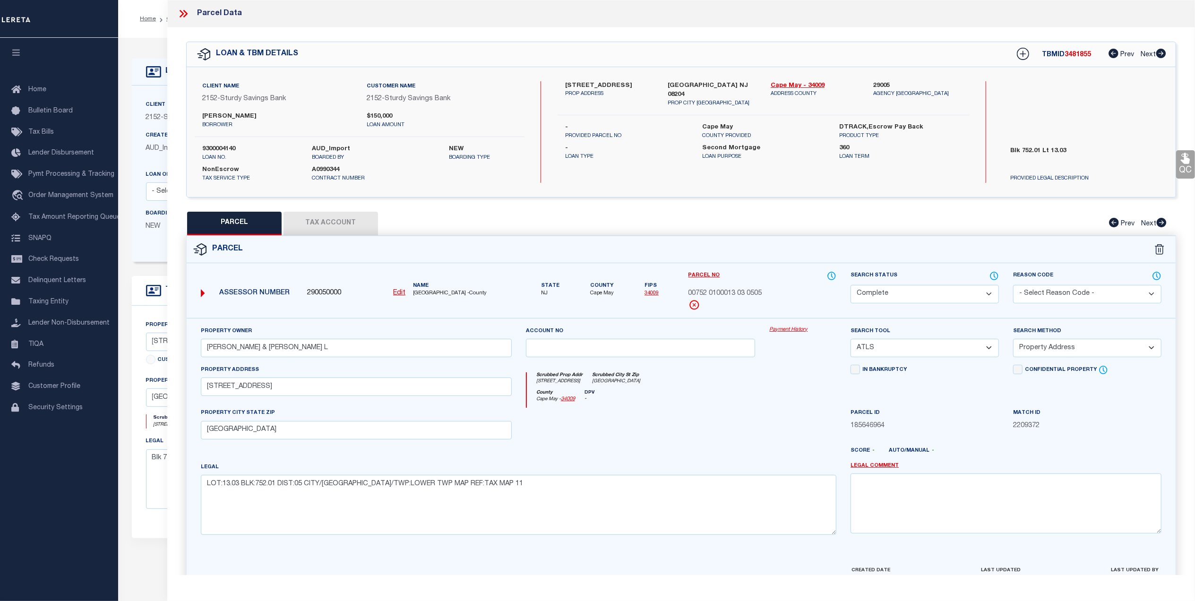
click at [331, 221] on button "Tax Account" at bounding box center [330, 224] width 94 height 24
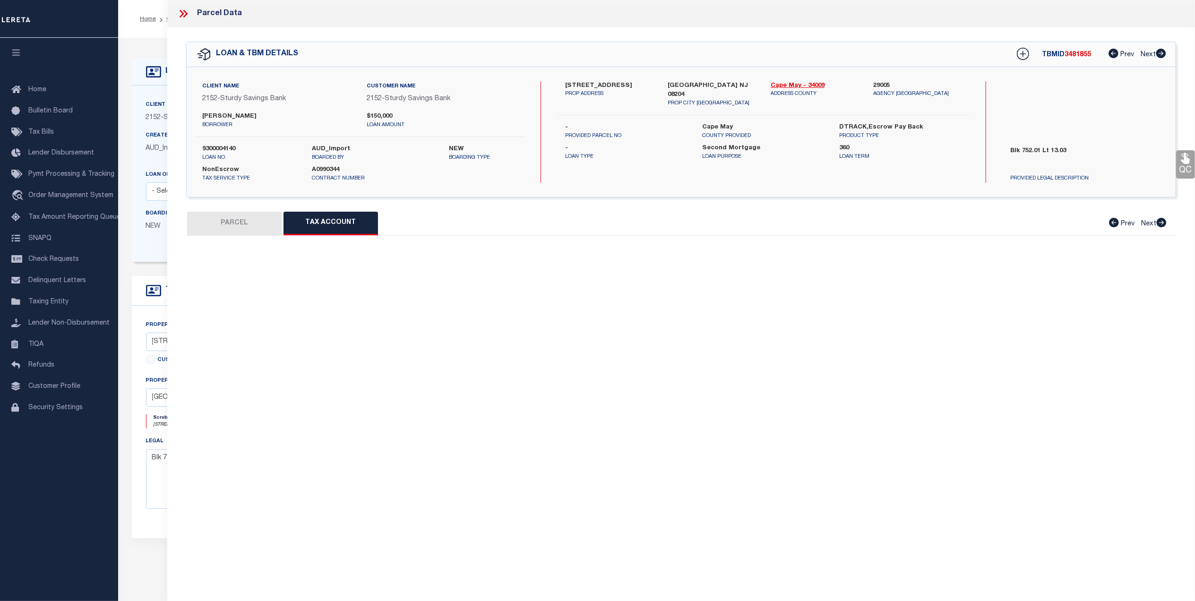
select select "100"
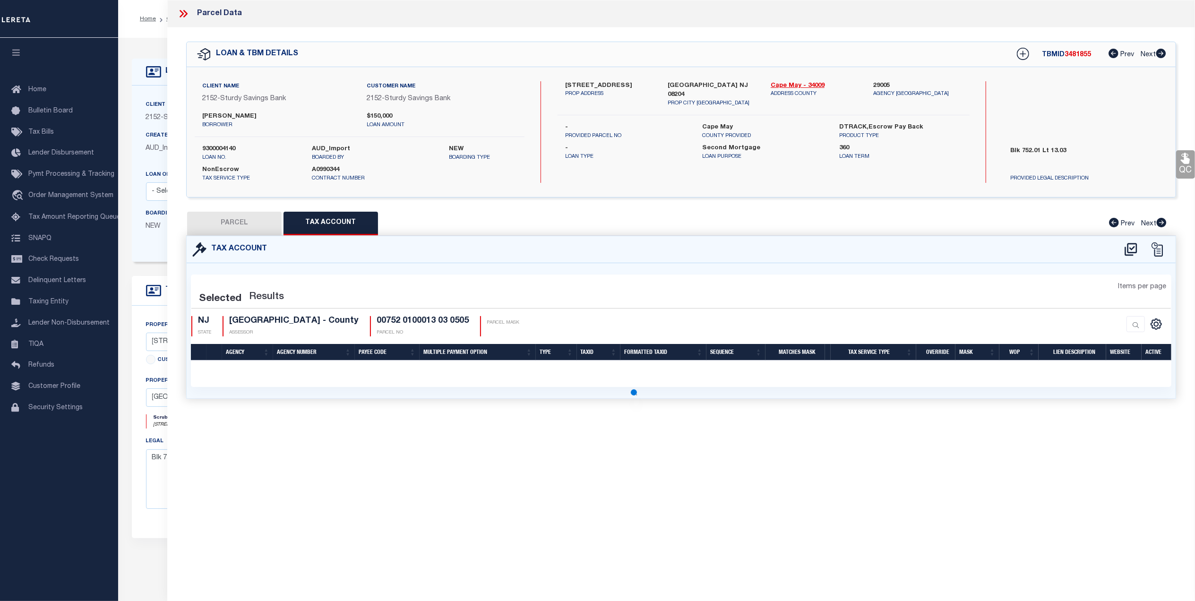
select select "100"
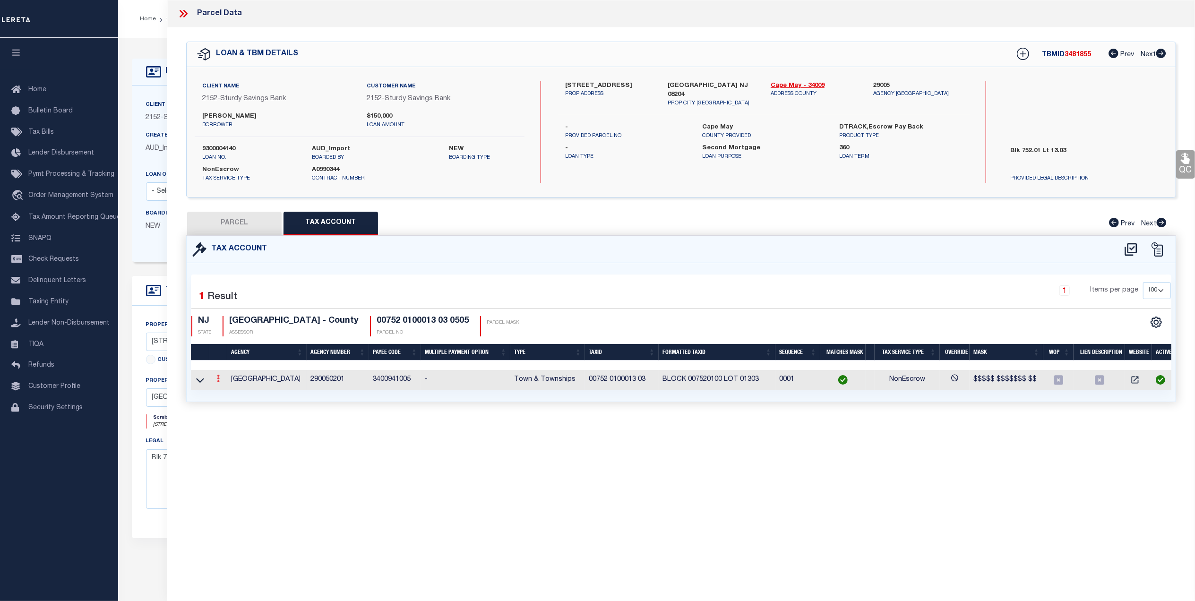
click at [217, 382] on icon at bounding box center [218, 379] width 3 height 8
click at [227, 396] on icon "" at bounding box center [228, 392] width 7 height 7
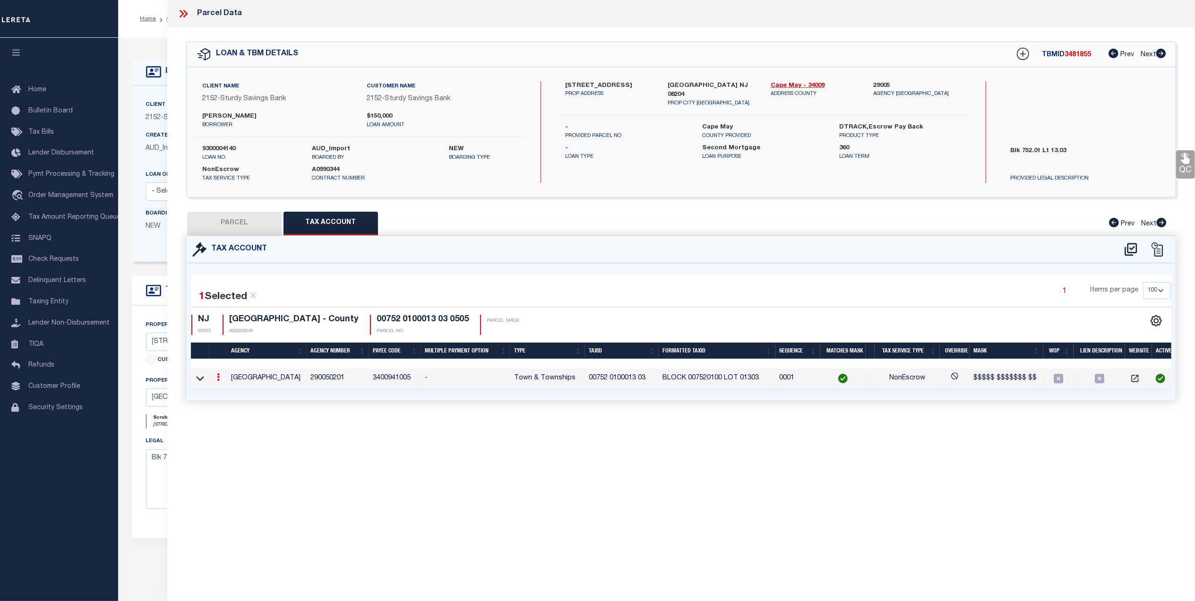
type input "00752 0100013 03"
type textarea "$$$$$ $$$$$$$ $$"
checkbox input "true"
type input "BLOCK XXXXXXXXX LOT XXXXXXXXXXXXXXXXXX*"
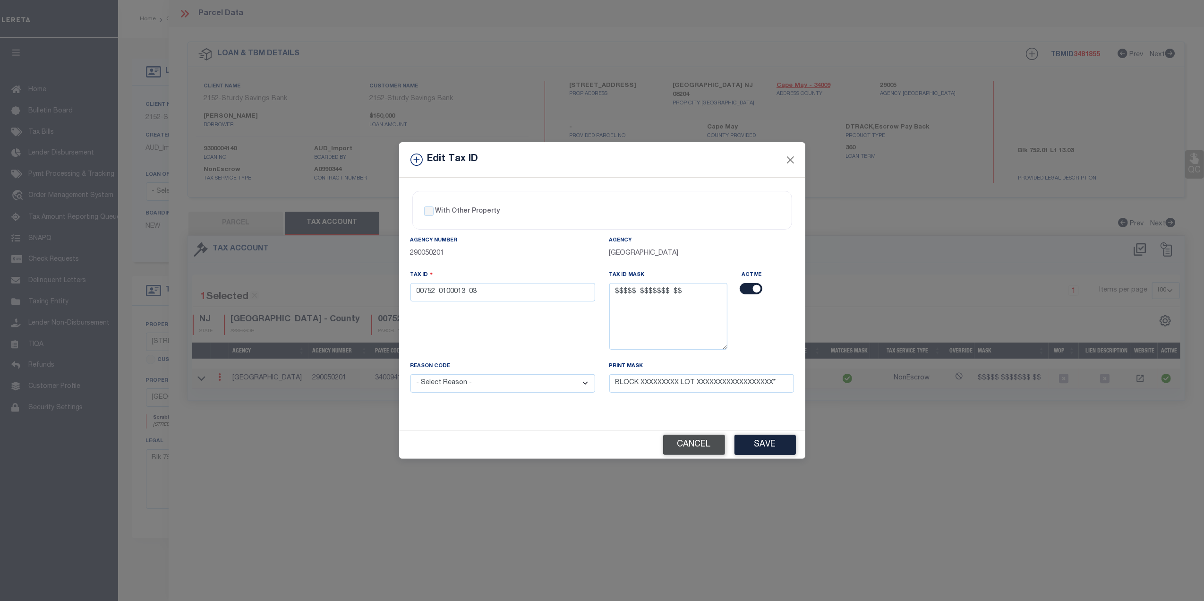
click at [693, 445] on button "Cancel" at bounding box center [694, 445] width 62 height 20
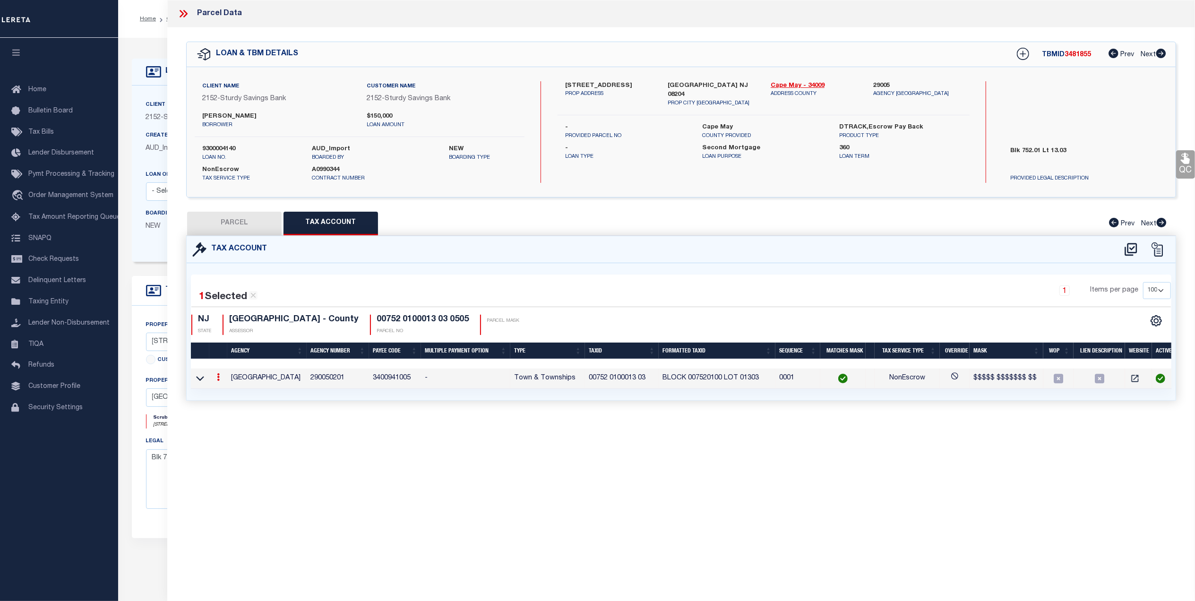
click at [232, 225] on button "PARCEL" at bounding box center [234, 224] width 94 height 24
select select "AS"
select select
checkbox input "false"
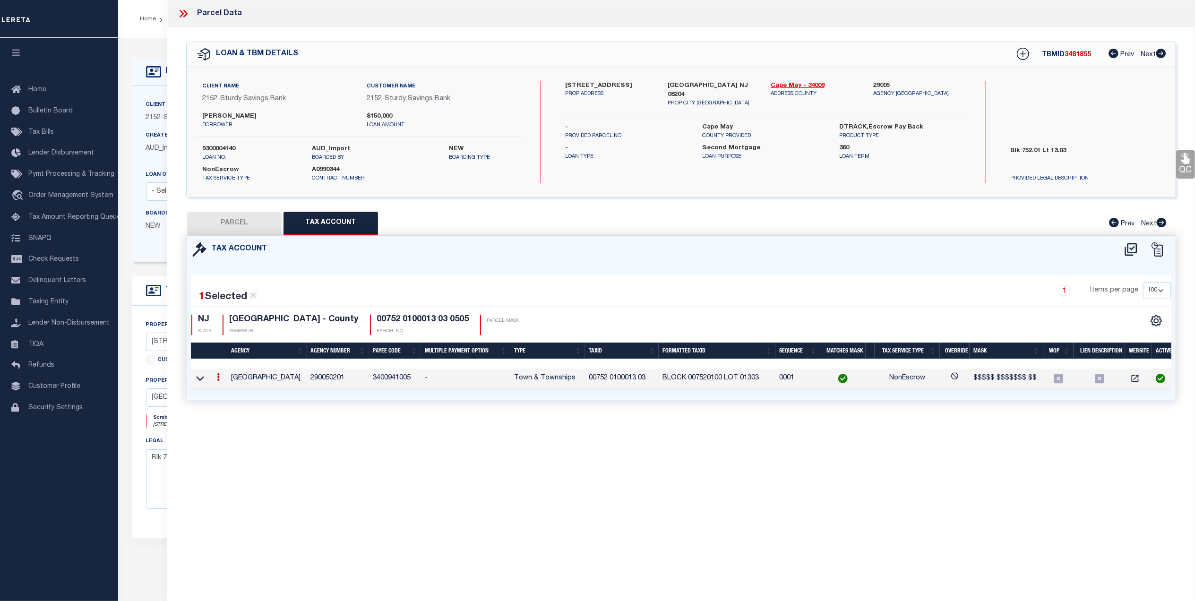
checkbox input "false"
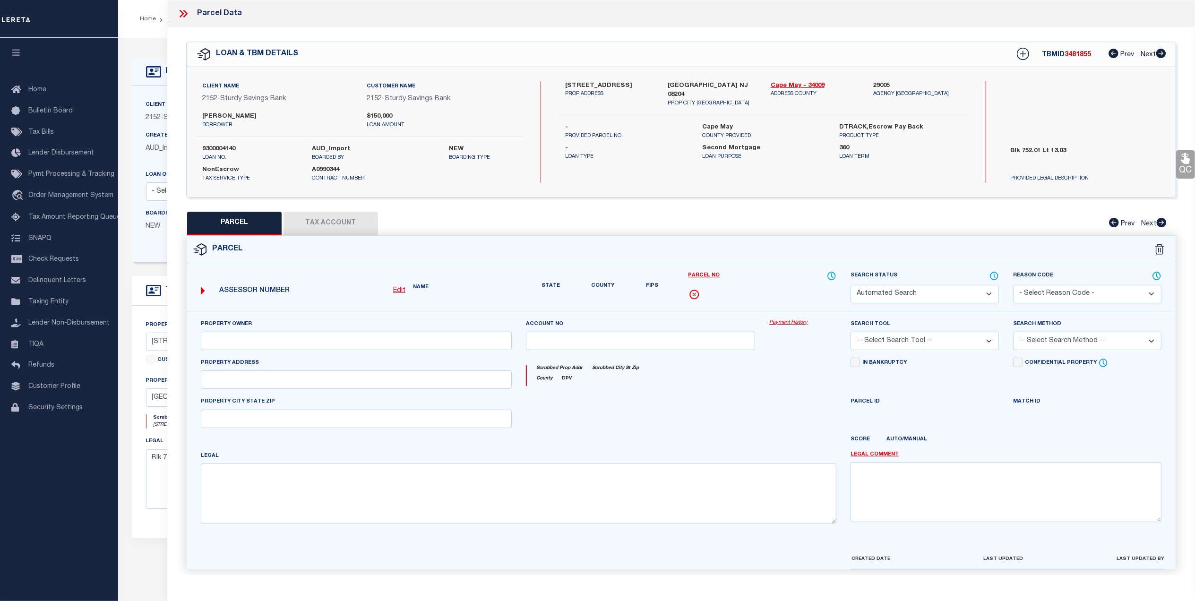
select select "CP"
type input "[PERSON_NAME] & [PERSON_NAME] L"
select select "ATL"
select select "ADD"
type input "[STREET_ADDRESS]"
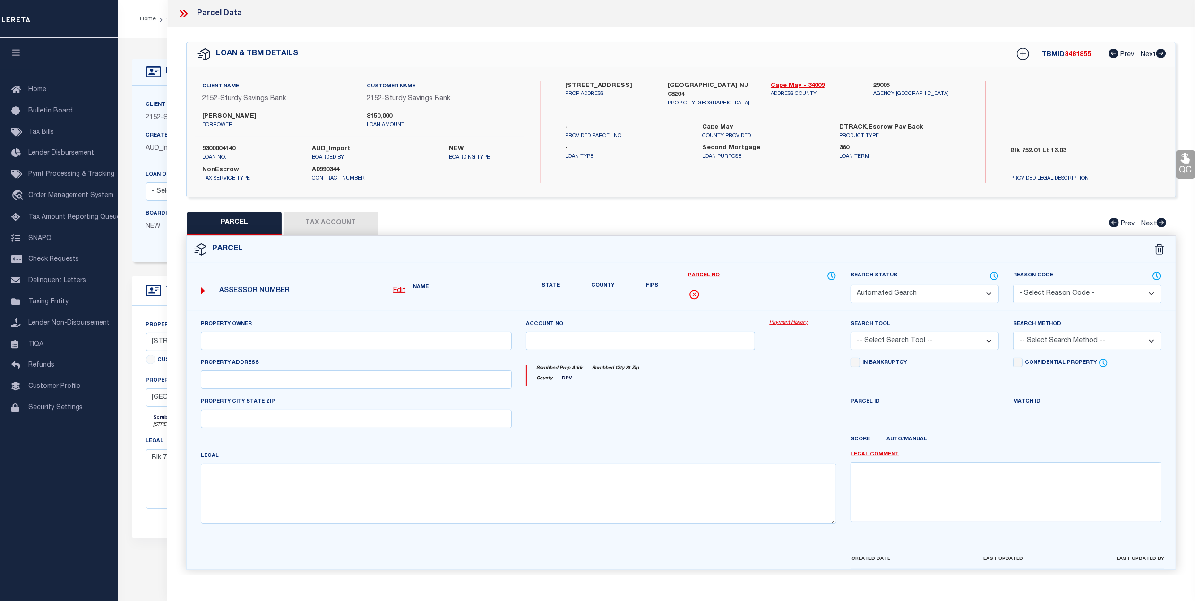
checkbox input "false"
type input "[GEOGRAPHIC_DATA]"
type textarea "LOT:13.03 BLK:752.01 DIST:05 CITY/[GEOGRAPHIC_DATA]/TWP:LOWER TWP MAP REF:TAX M…"
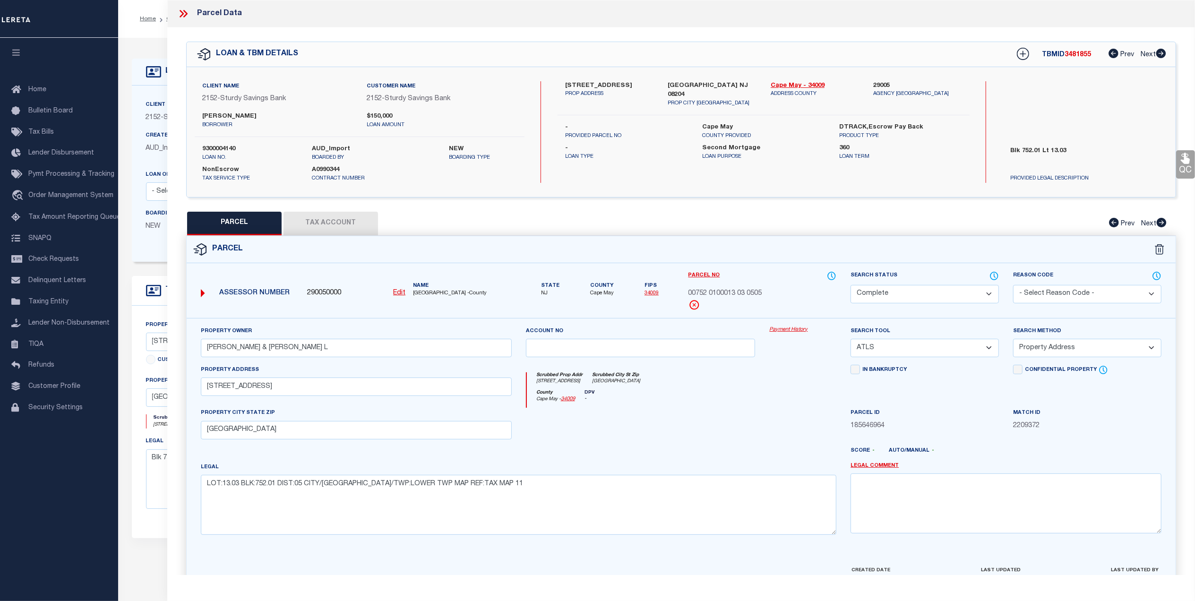
click at [338, 217] on button "Tax Account" at bounding box center [330, 224] width 94 height 24
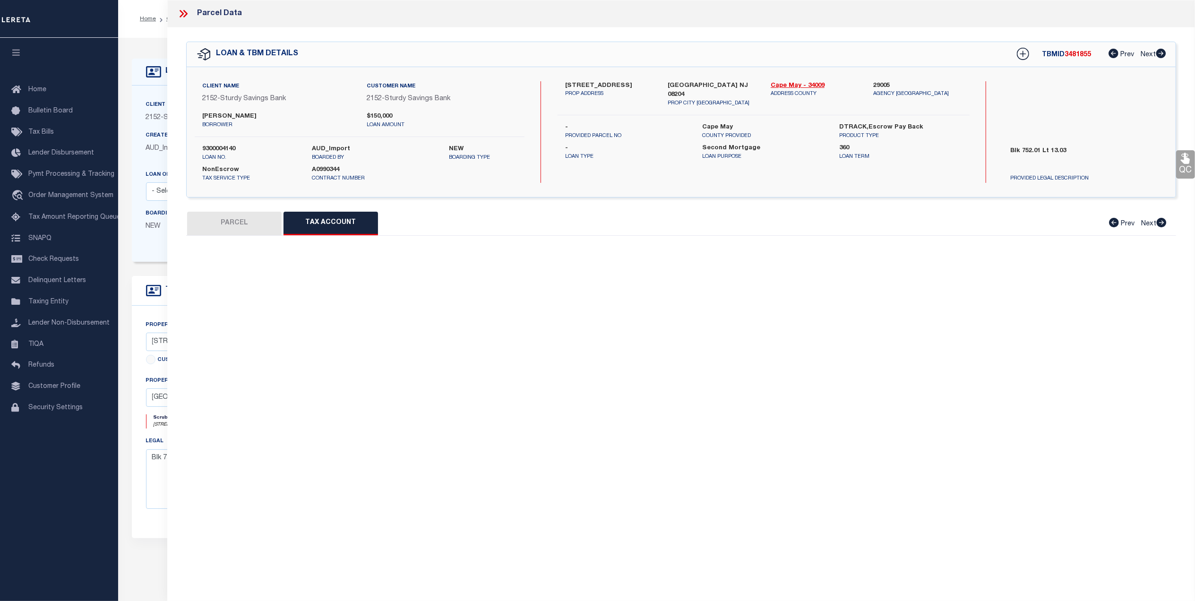
select select "100"
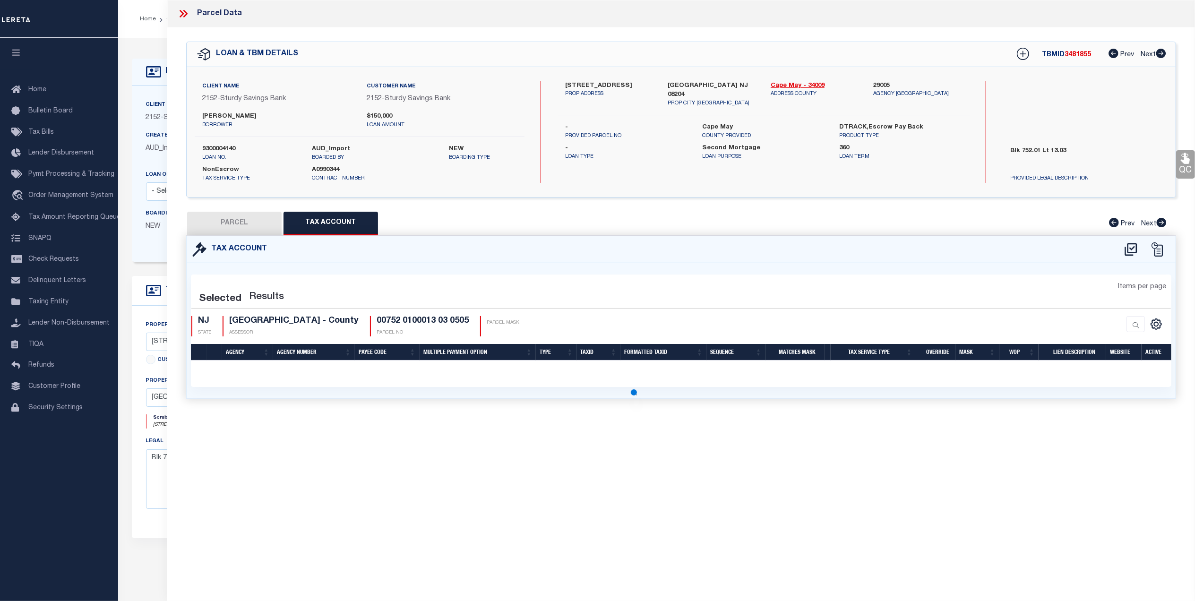
select select "100"
